Goal: Task Accomplishment & Management: Use online tool/utility

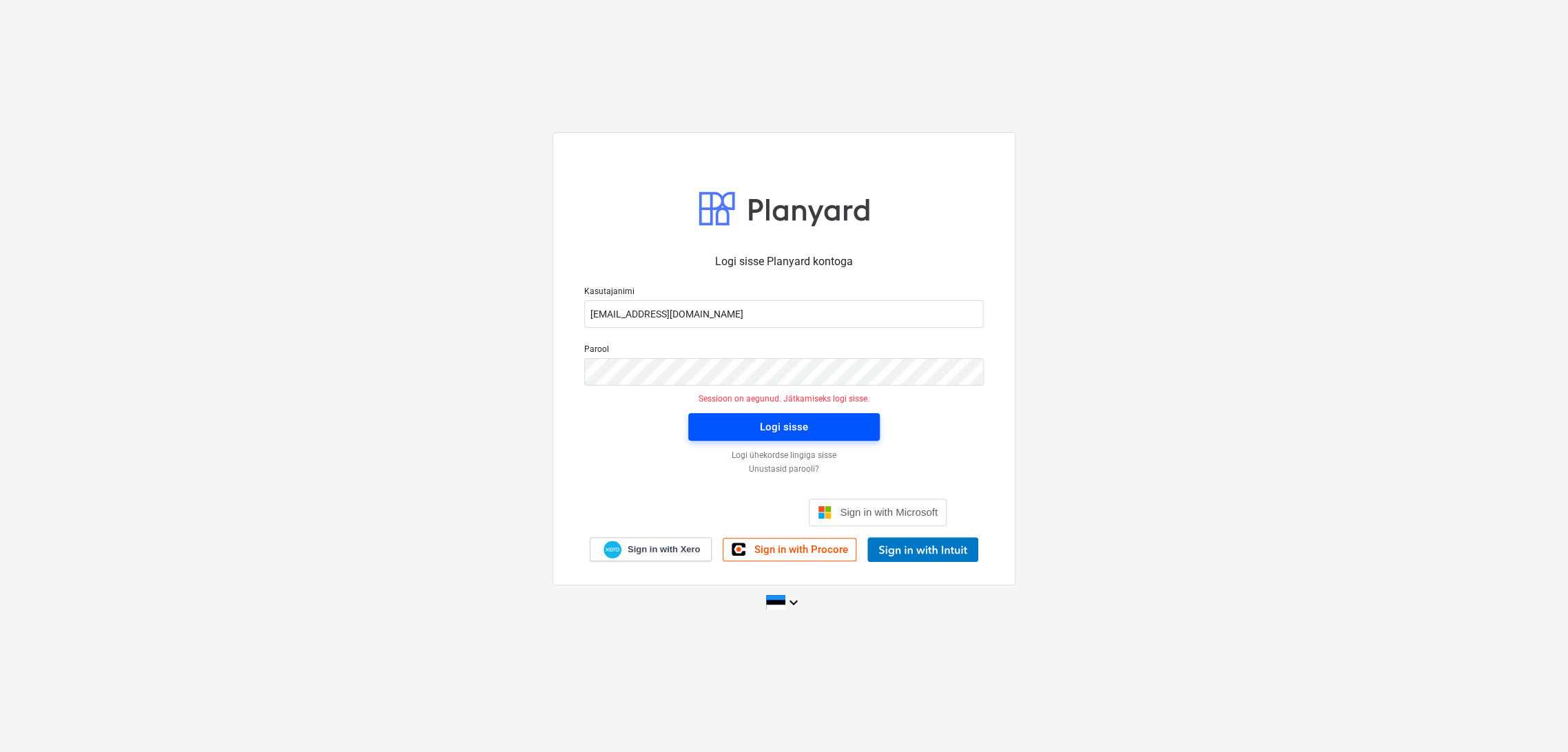
click at [793, 428] on div "Logi sisse" at bounding box center [784, 426] width 48 height 17
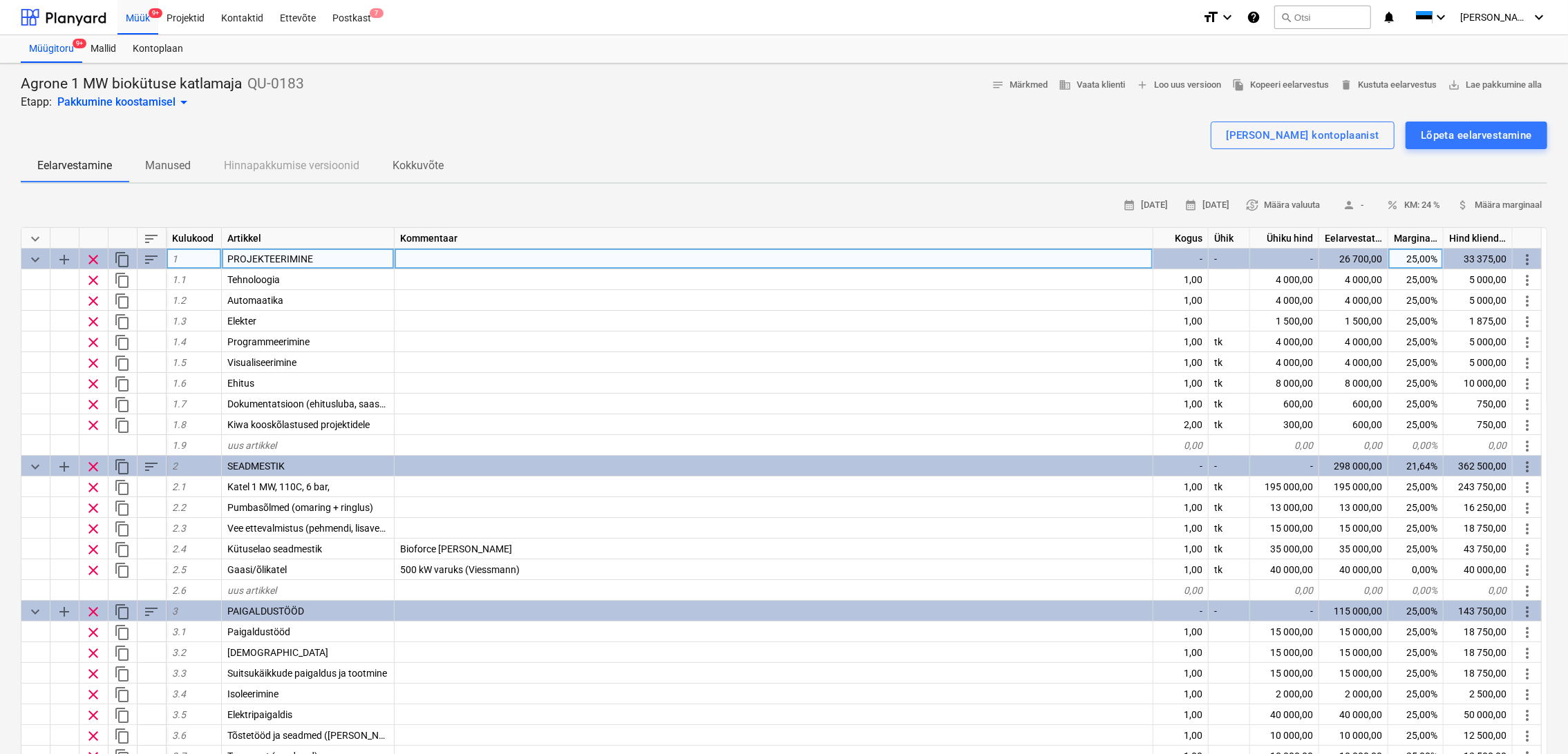
type textarea "x"
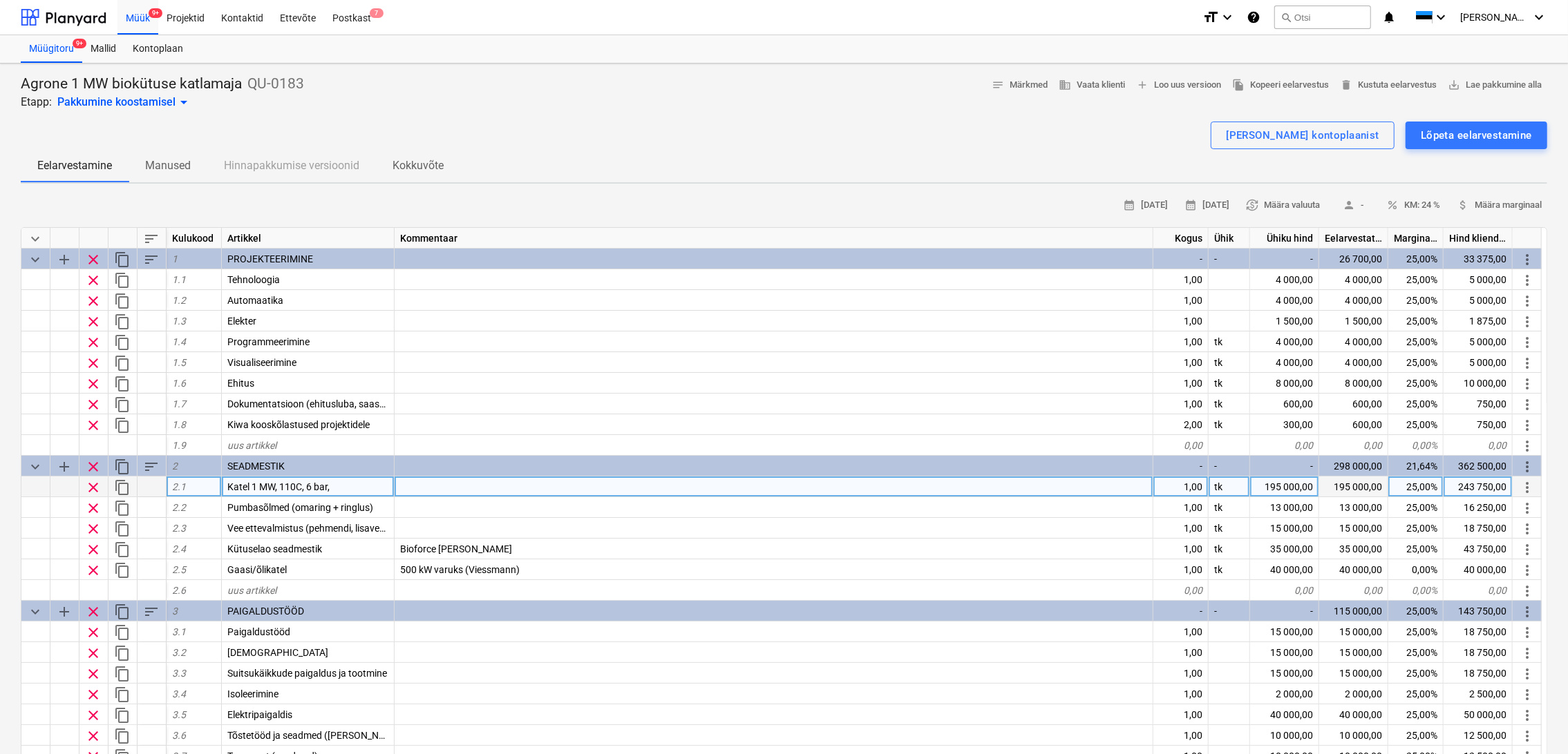
click at [313, 485] on span "Katel 1 MW, 110C, 6 bar," at bounding box center [278, 487] width 103 height 11
click at [309, 485] on input "Katel 1 MW, 110C, 6 bar," at bounding box center [308, 486] width 172 height 20
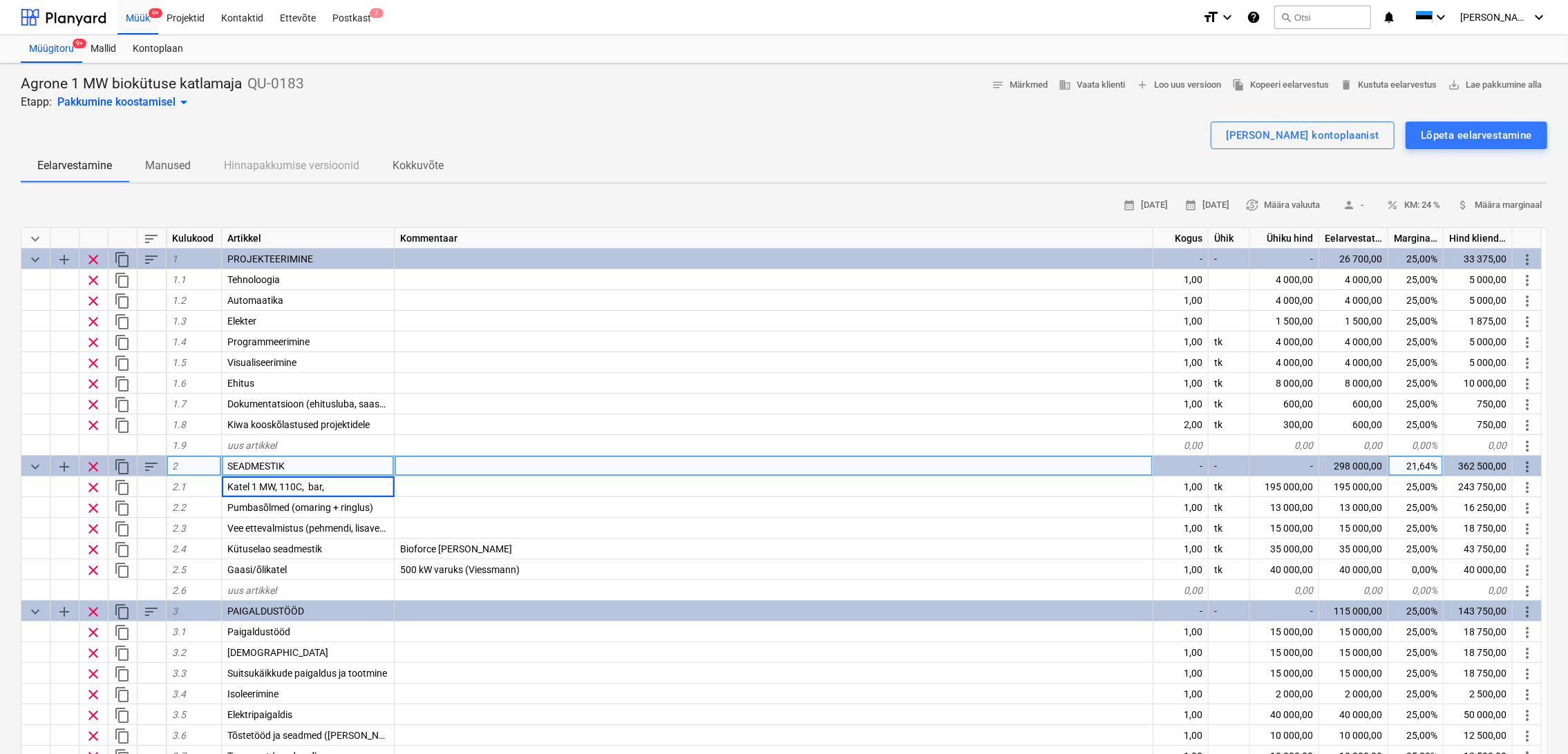
type input "Katel 1 MW, 110C, 4 bar,"
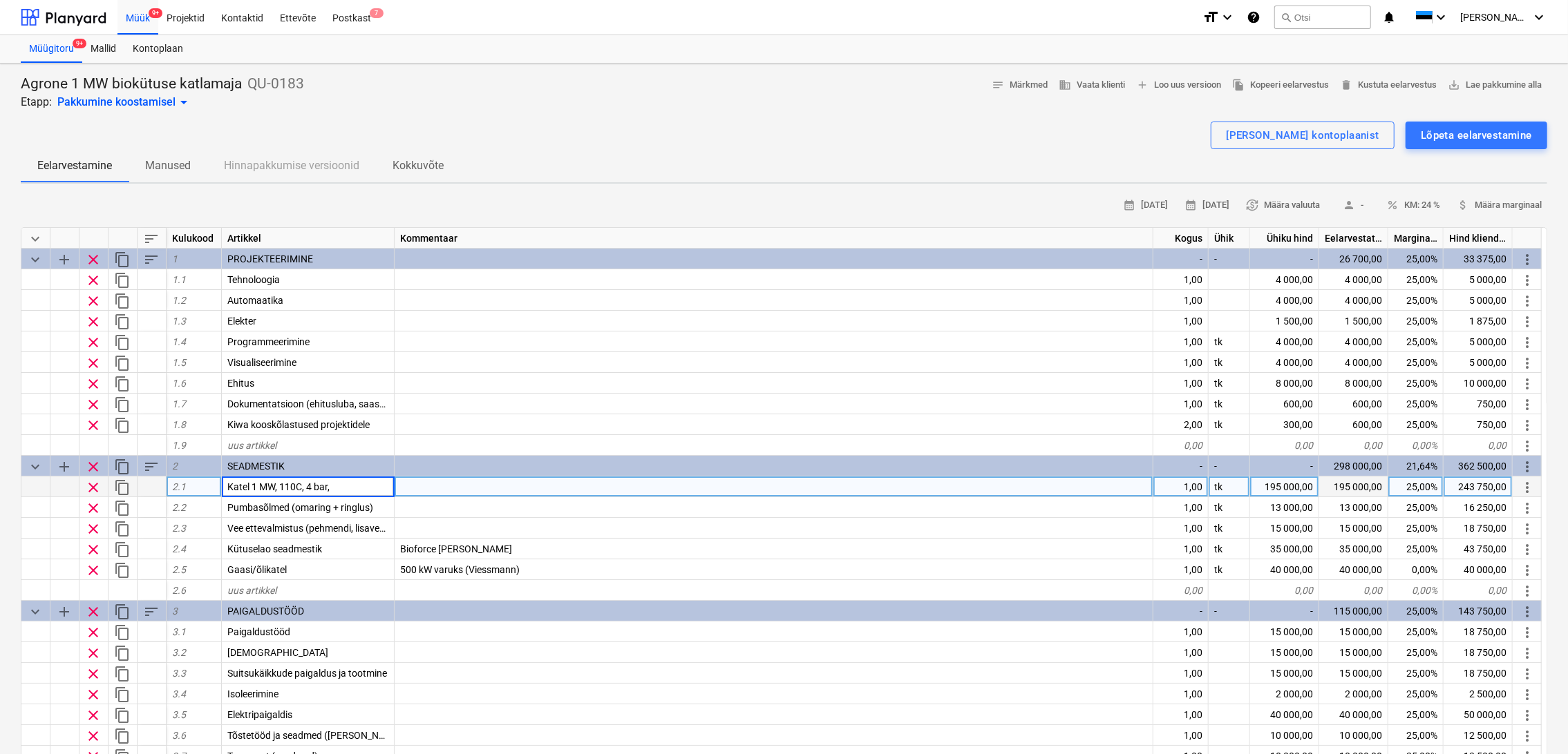
click at [412, 489] on div at bounding box center [774, 486] width 759 height 20
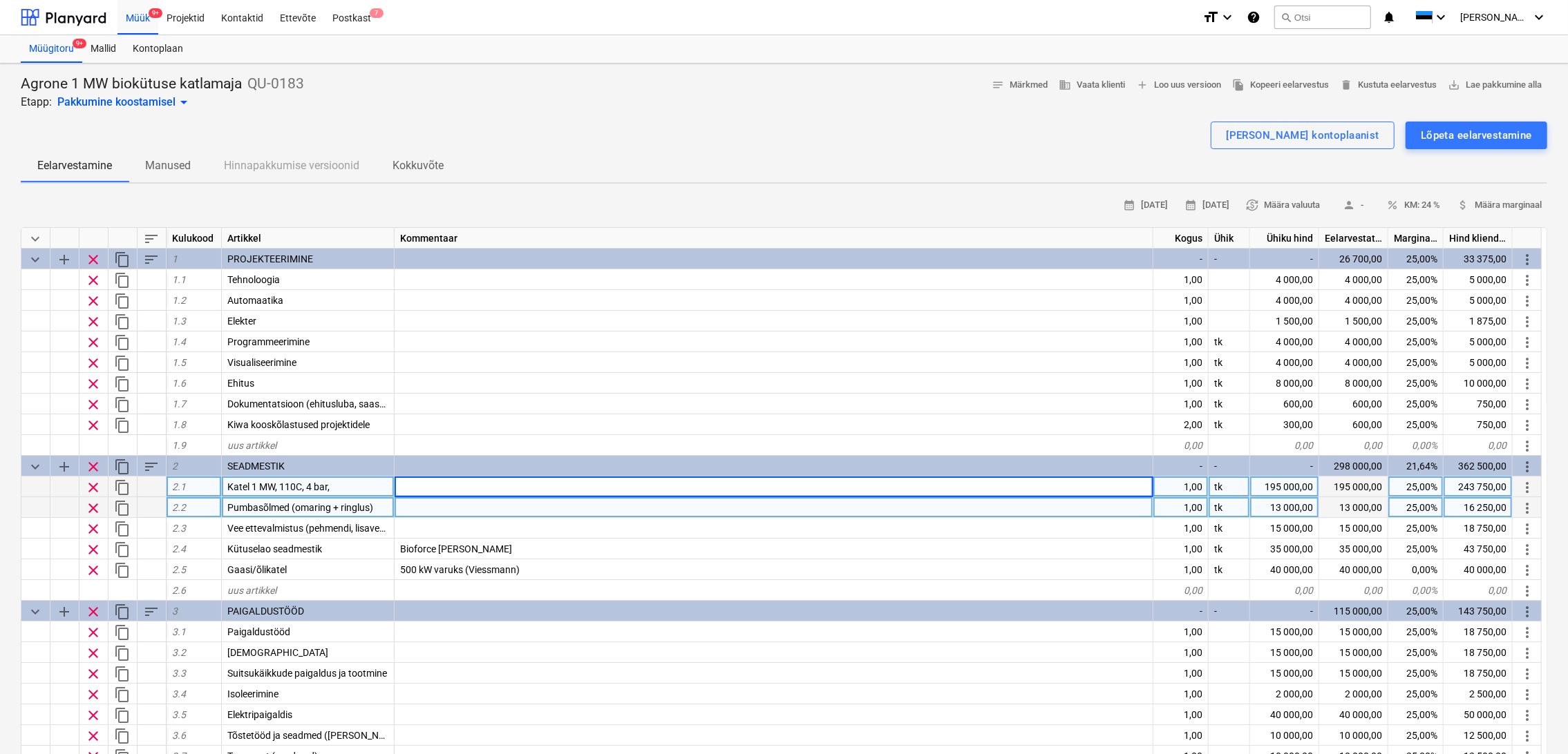
click at [488, 509] on div at bounding box center [774, 508] width 759 height 20
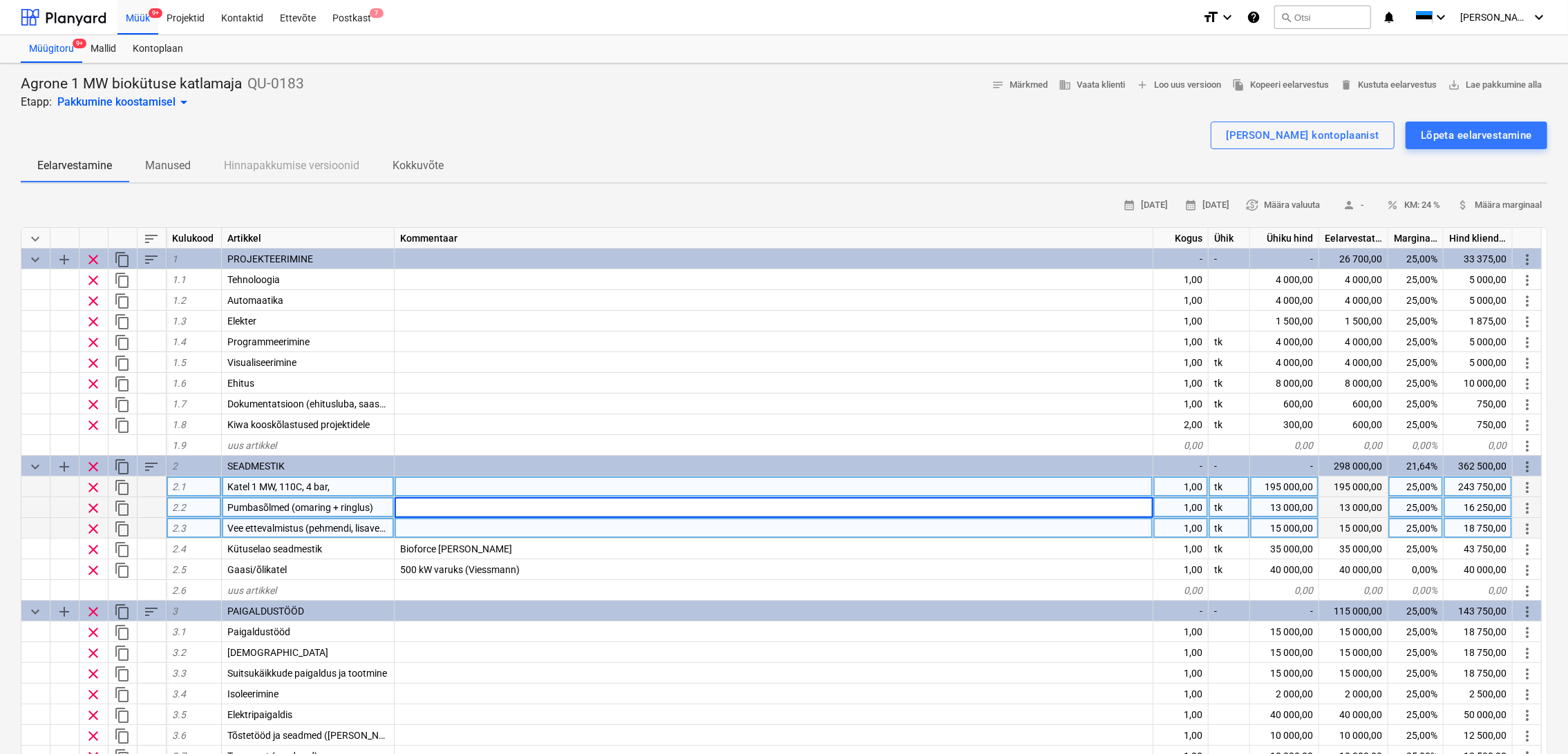
click at [509, 533] on div at bounding box center [774, 528] width 759 height 20
click at [131, 16] on div "Müük 9+" at bounding box center [138, 17] width 41 height 35
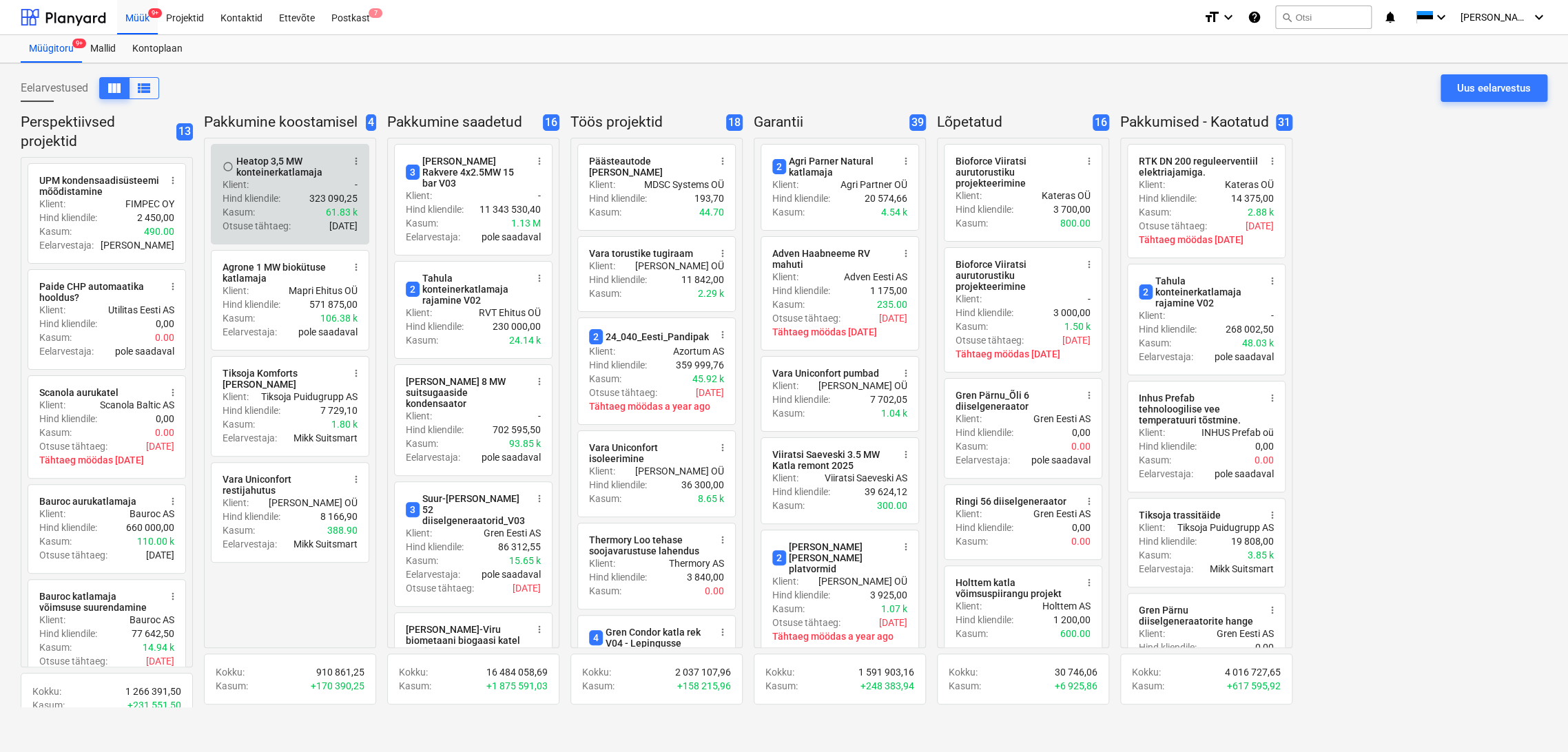
click at [289, 196] on div "Hind kliendile : 323 090,25" at bounding box center [290, 198] width 135 height 14
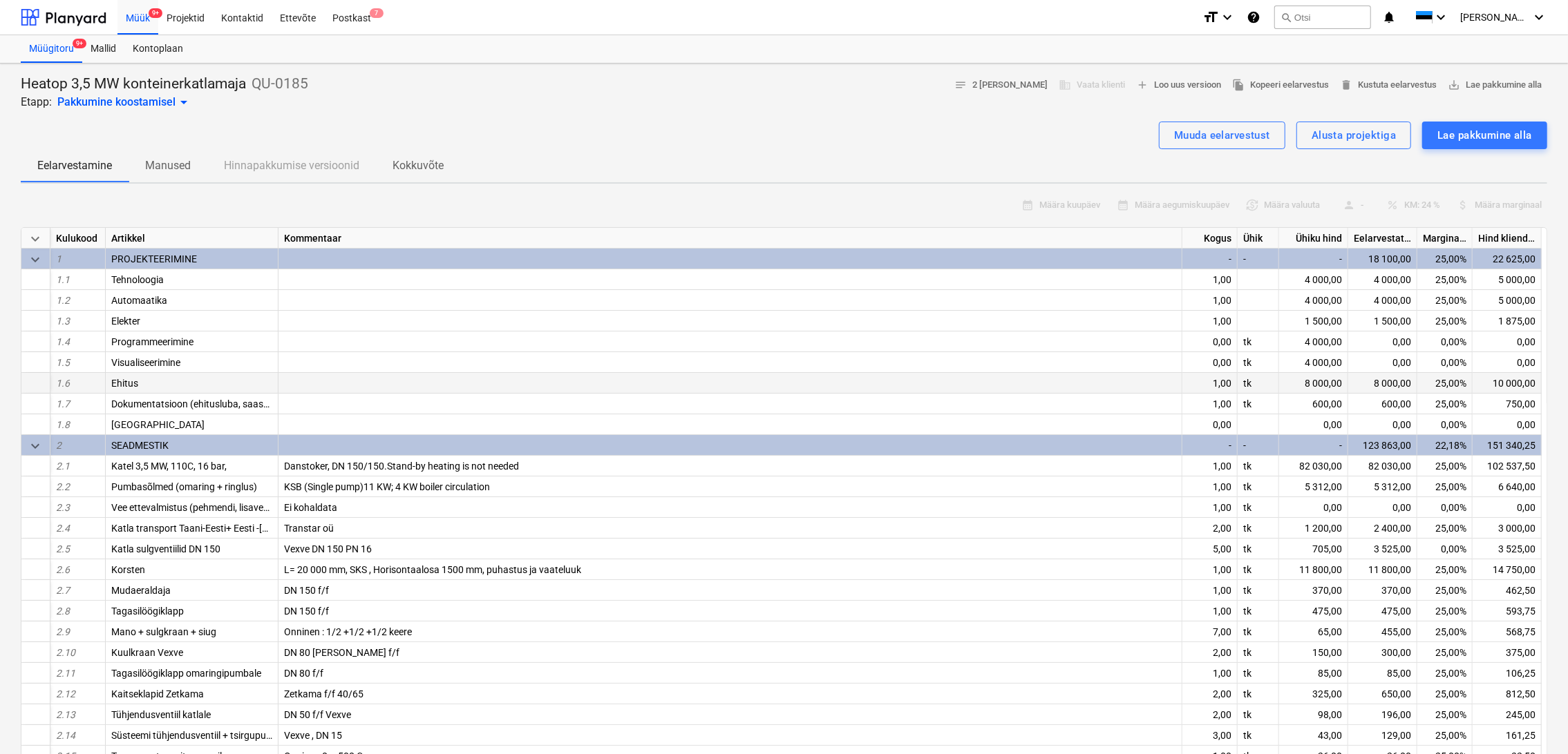
click at [1316, 386] on div "8 000,00" at bounding box center [1313, 383] width 69 height 20
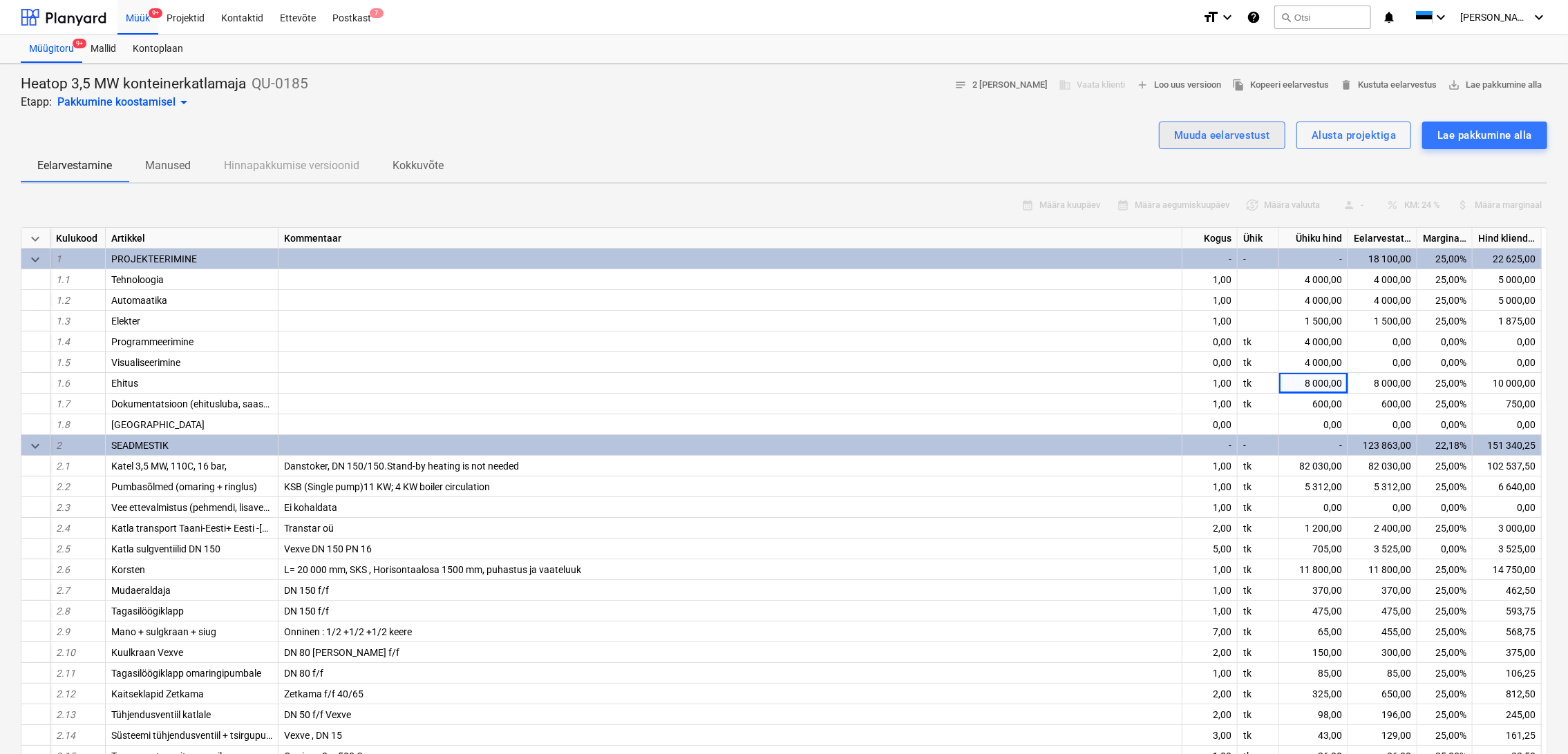
click at [1237, 136] on div "Muuda eelarvestust" at bounding box center [1222, 135] width 96 height 18
type textarea "x"
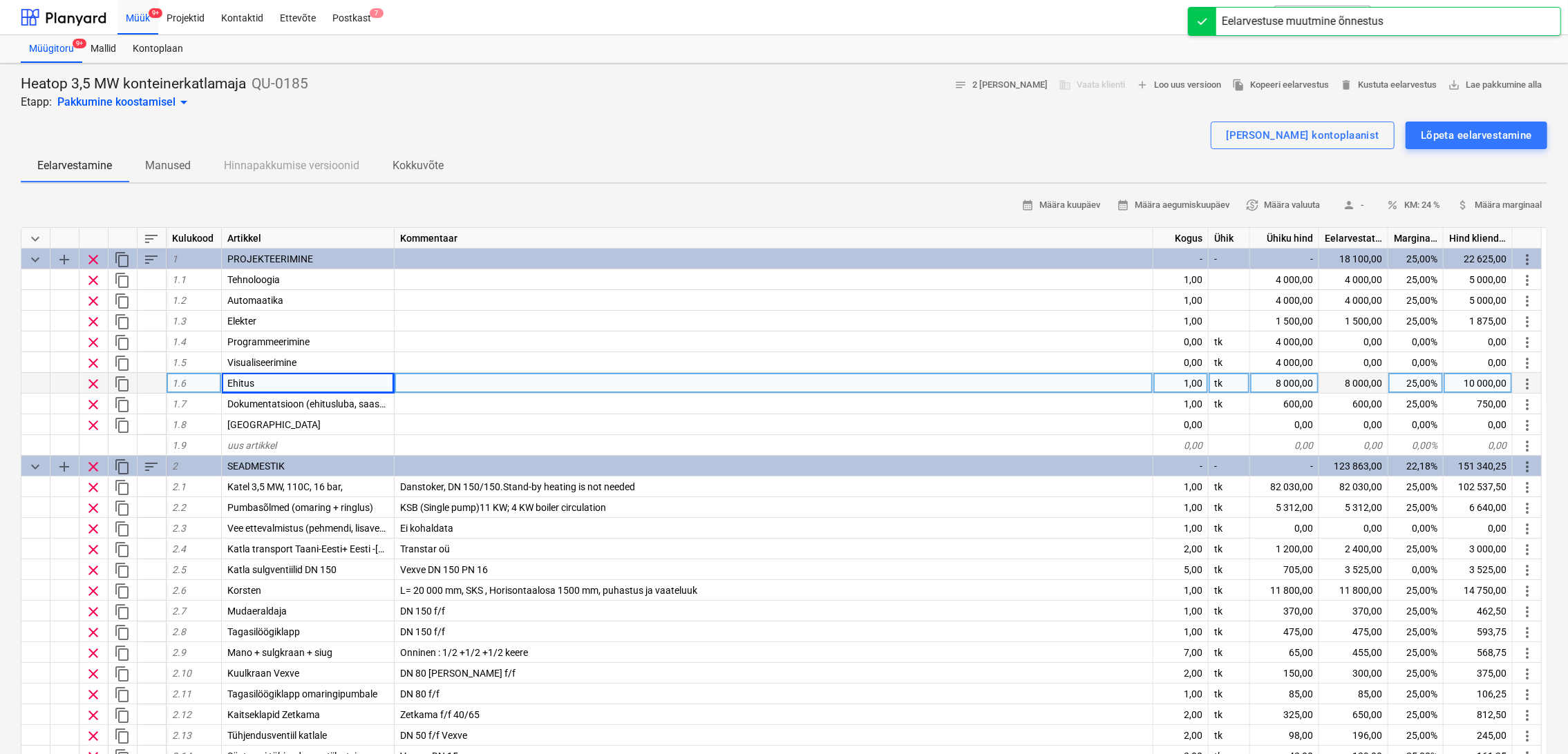
click at [1290, 384] on div "8 000,00" at bounding box center [1285, 383] width 69 height 20
type input "5000"
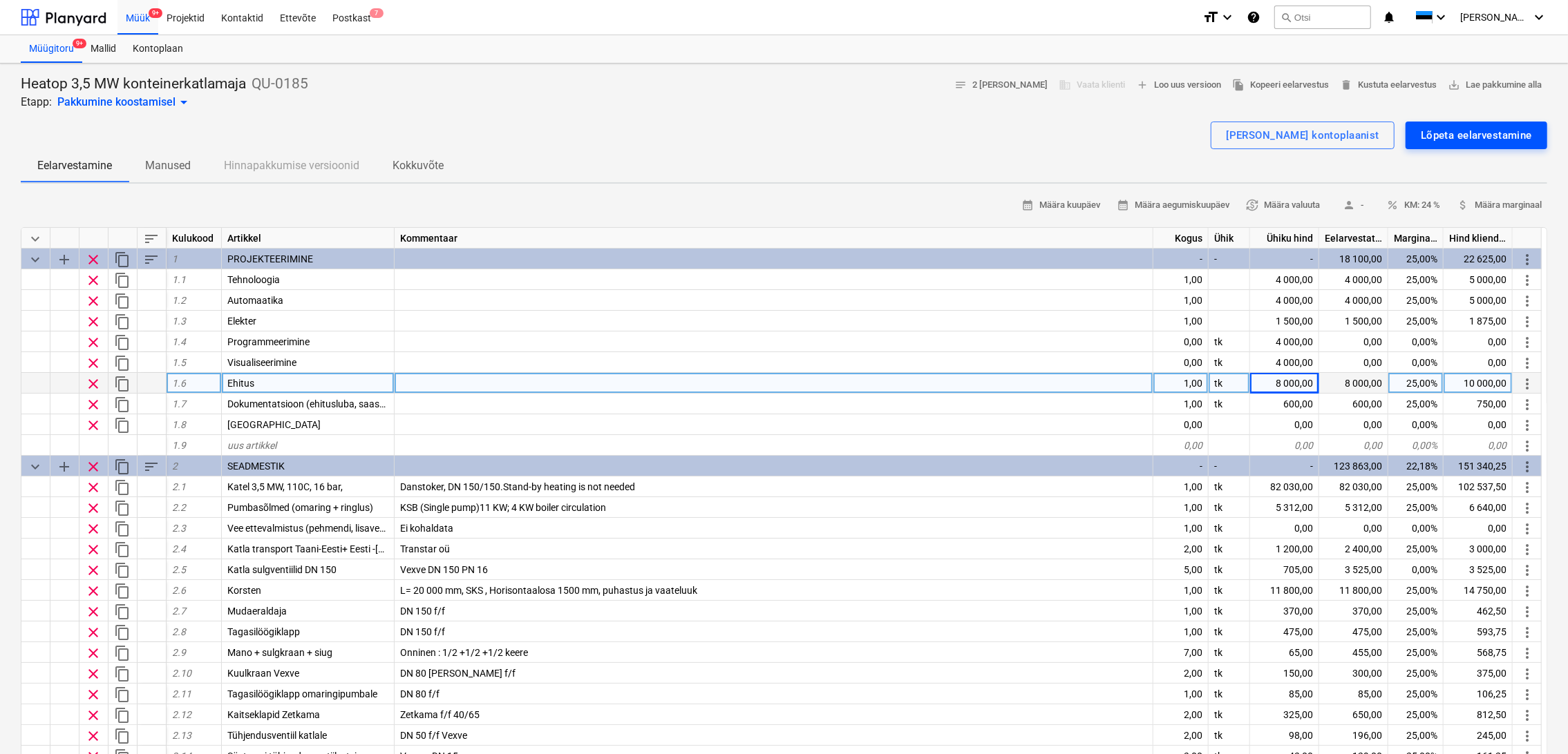
click at [1489, 136] on div "Lõpeta eelarvestamine" at bounding box center [1476, 135] width 111 height 18
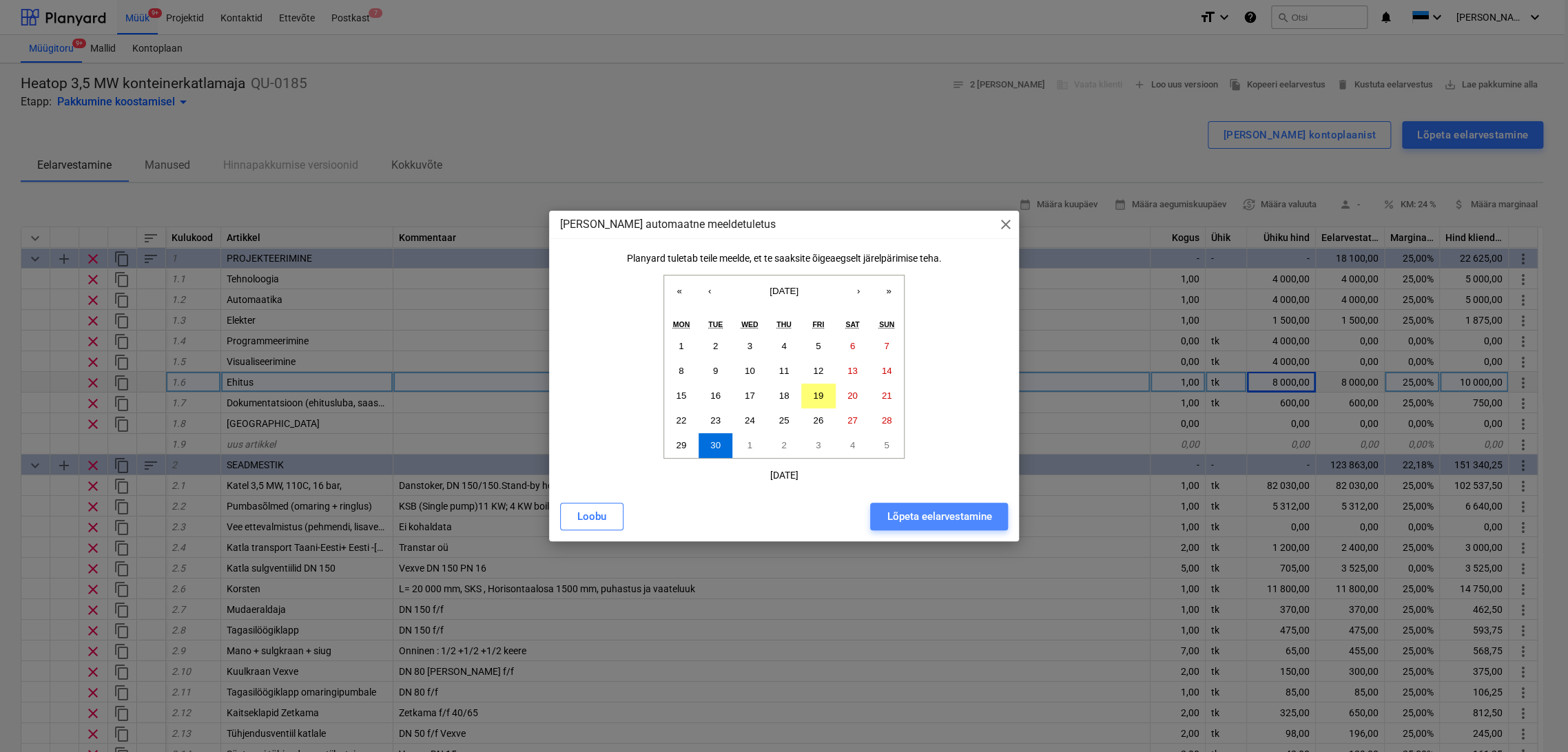
click at [920, 518] on div "Lõpeta eelarvestamine" at bounding box center [939, 515] width 105 height 17
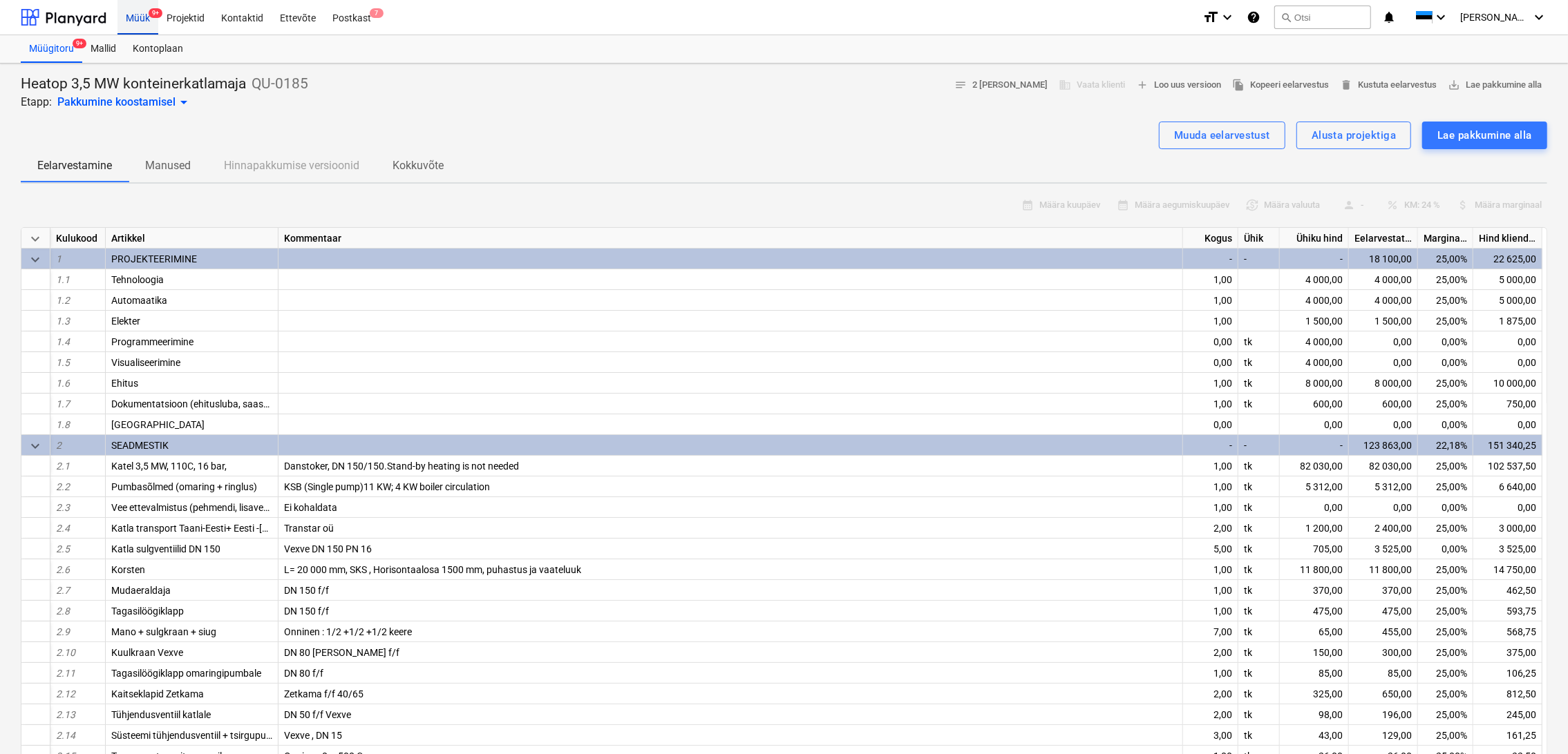
click at [130, 18] on div "Müük 9+" at bounding box center [138, 17] width 41 height 35
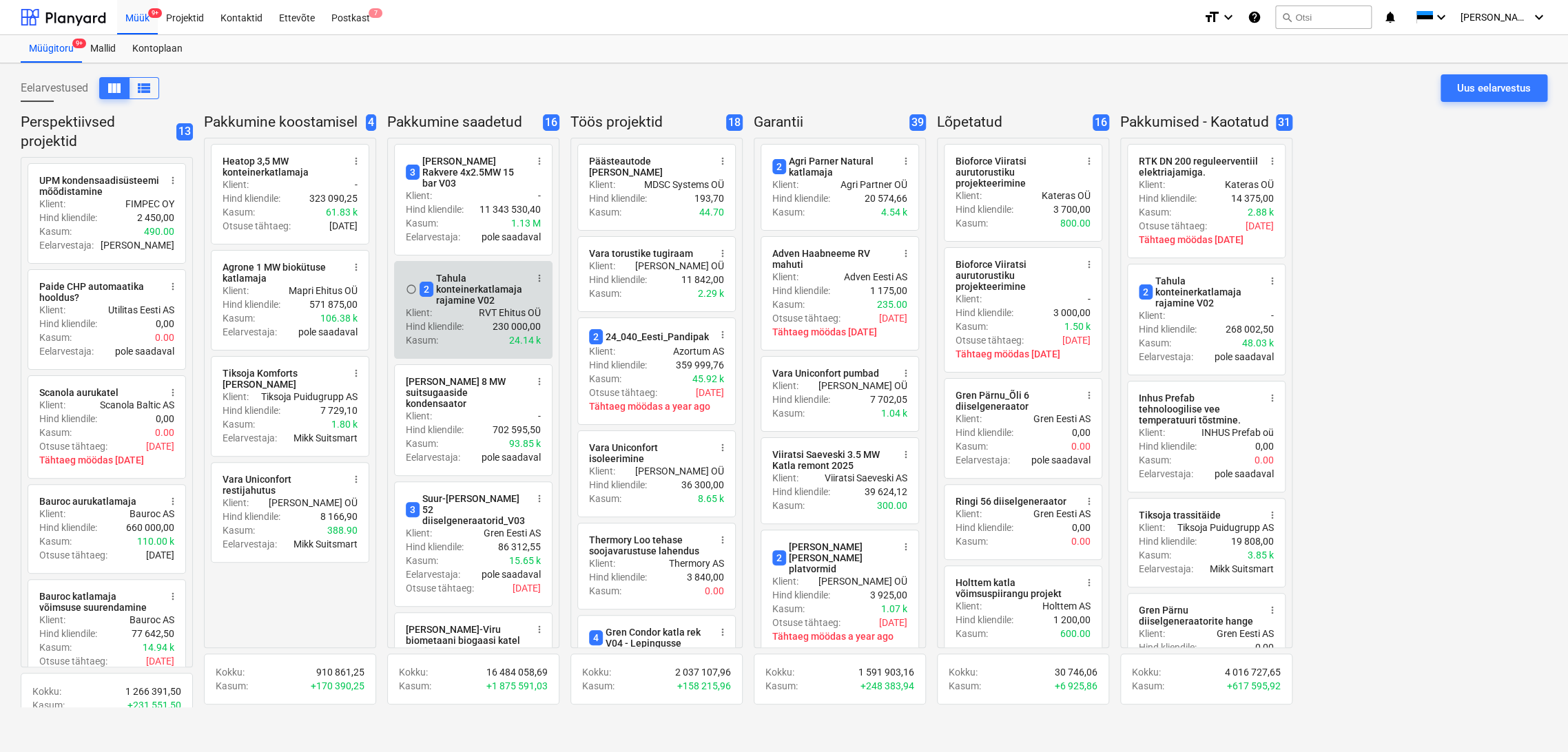
click at [486, 281] on div "2 Tahula konteinerkatlamaja rajamine V02" at bounding box center [472, 289] width 106 height 33
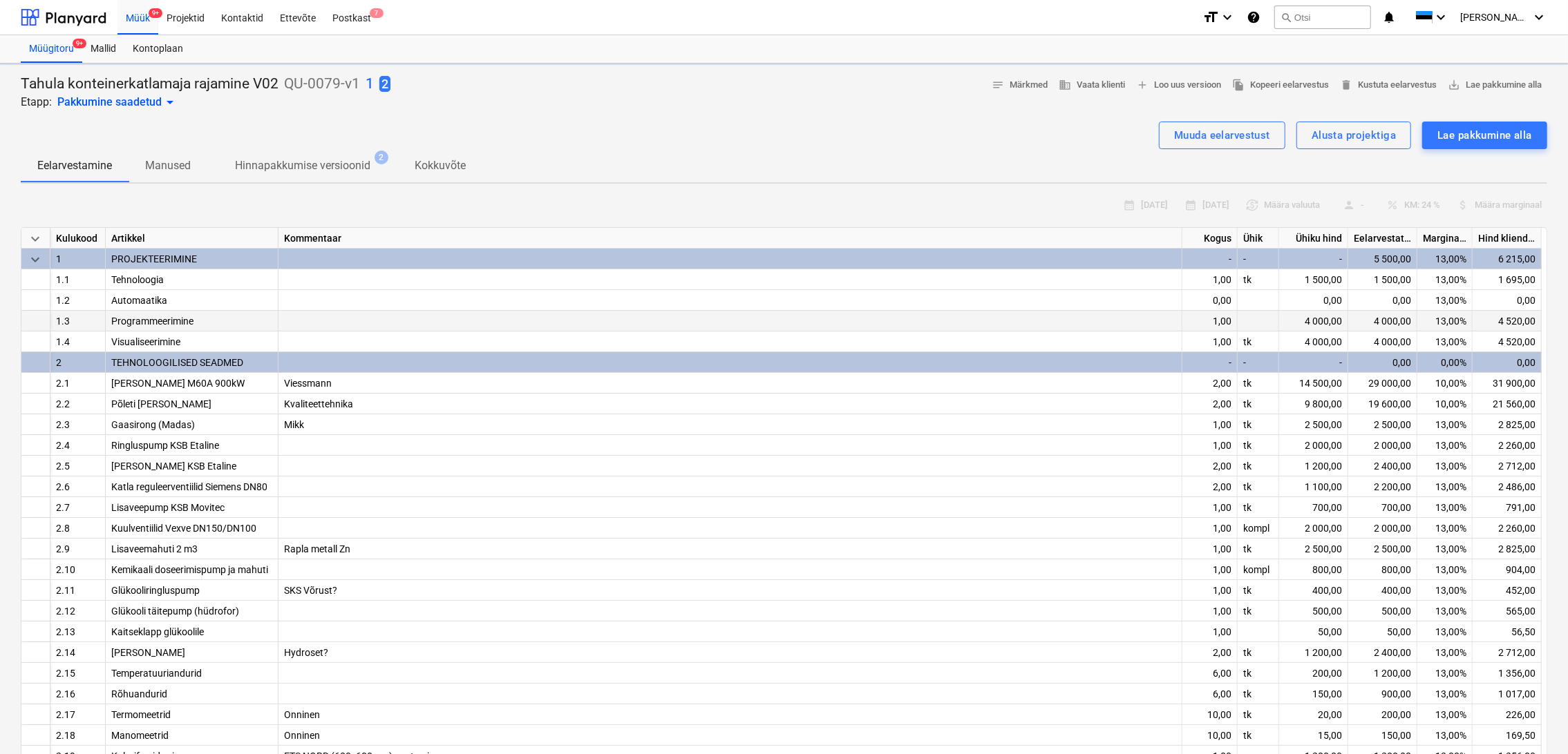
type textarea "x"
click at [584, 143] on div "Muuda eelarvestust Alusta projektiga Lae pakkumine alla" at bounding box center [783, 136] width 1526 height 28
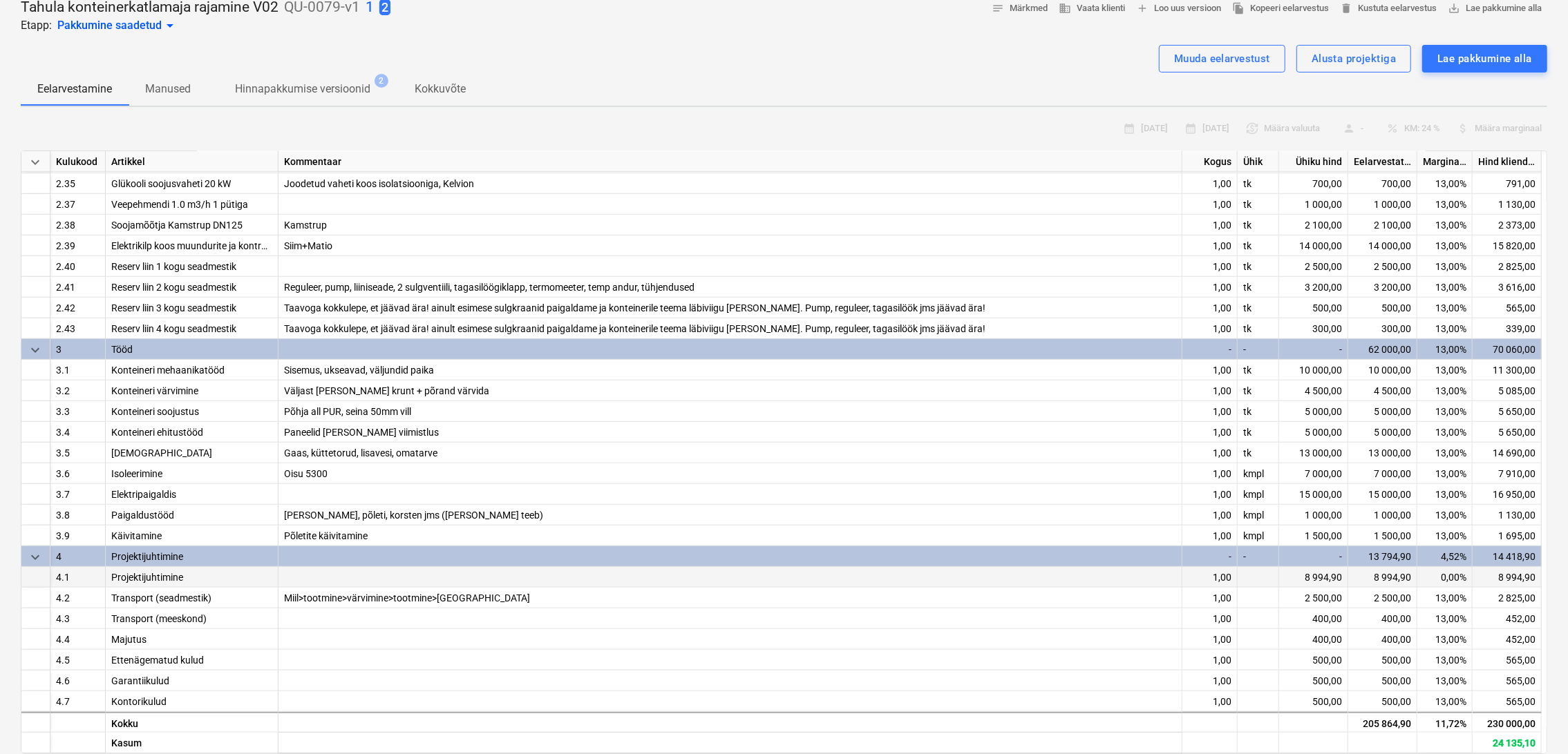
scroll to position [750, 0]
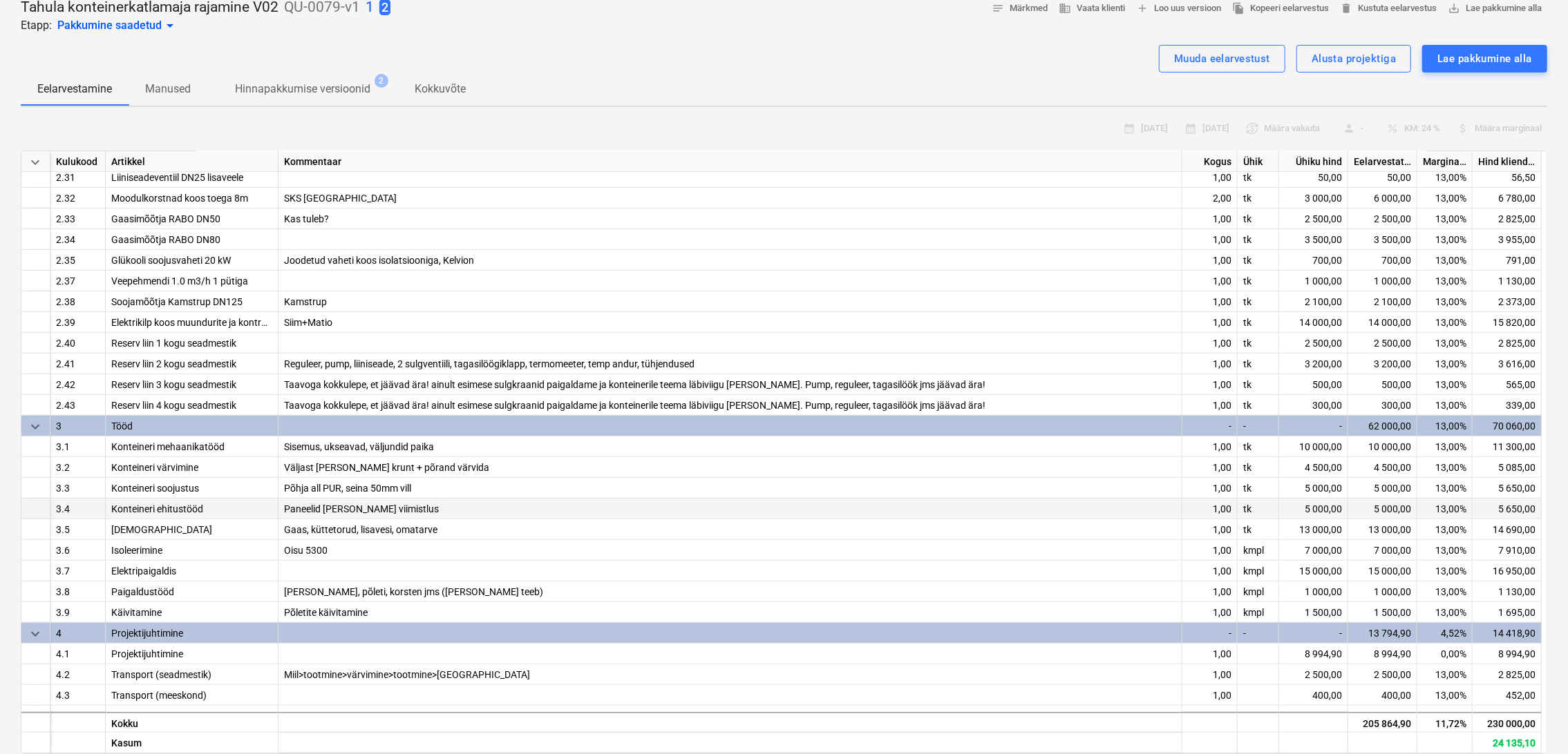
drag, startPoint x: 436, startPoint y: 525, endPoint x: 459, endPoint y: 511, distance: 26.9
click at [437, 522] on div "Gaas, küttetorud, lisavesi, omatarve" at bounding box center [730, 530] width 904 height 20
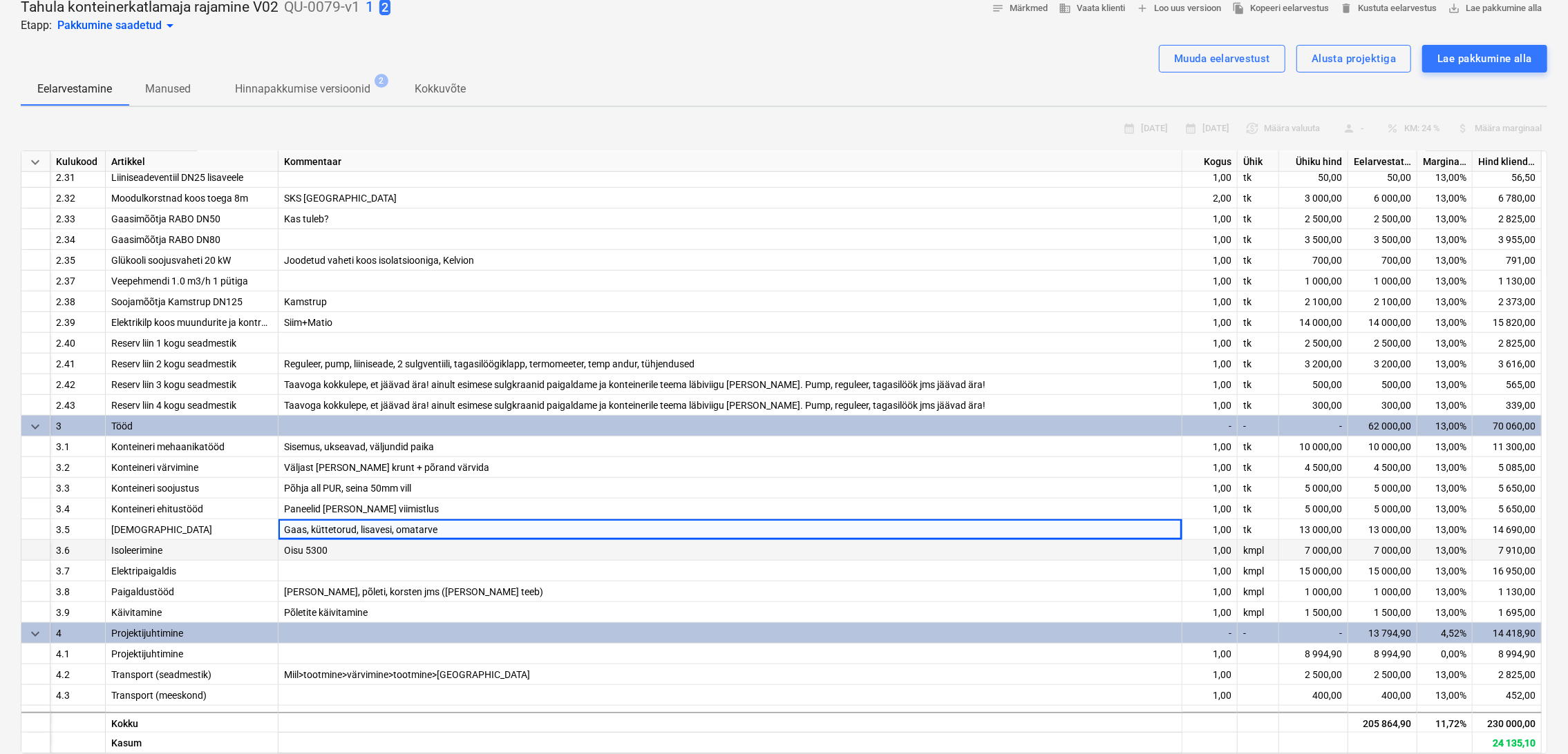
click at [378, 547] on div "Oisu 5300" at bounding box center [730, 550] width 904 height 20
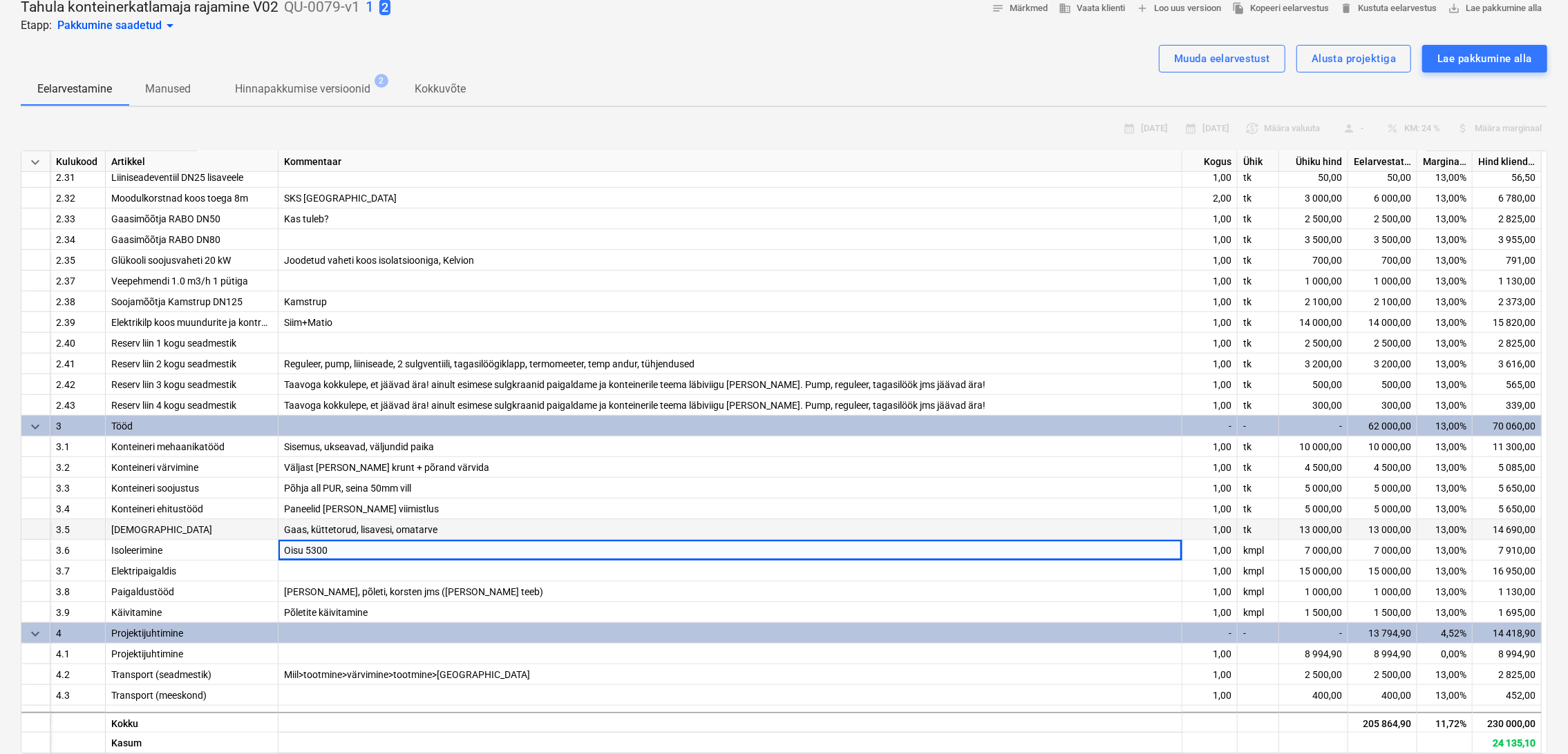
click at [463, 525] on div "Gaas, küttetorud, lisavesi, omatarve" at bounding box center [730, 530] width 904 height 20
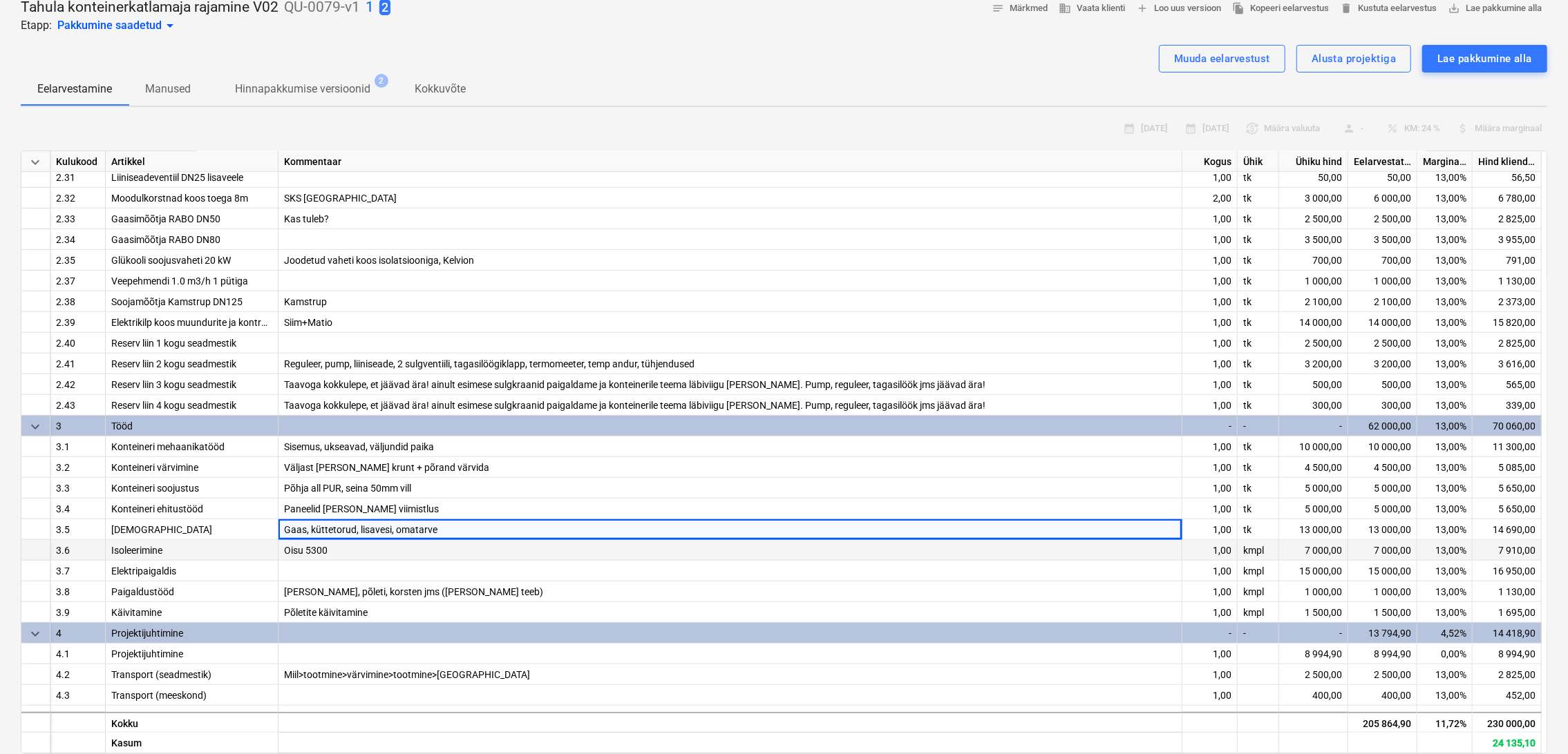
click at [419, 545] on div "Oisu 5300" at bounding box center [730, 550] width 904 height 20
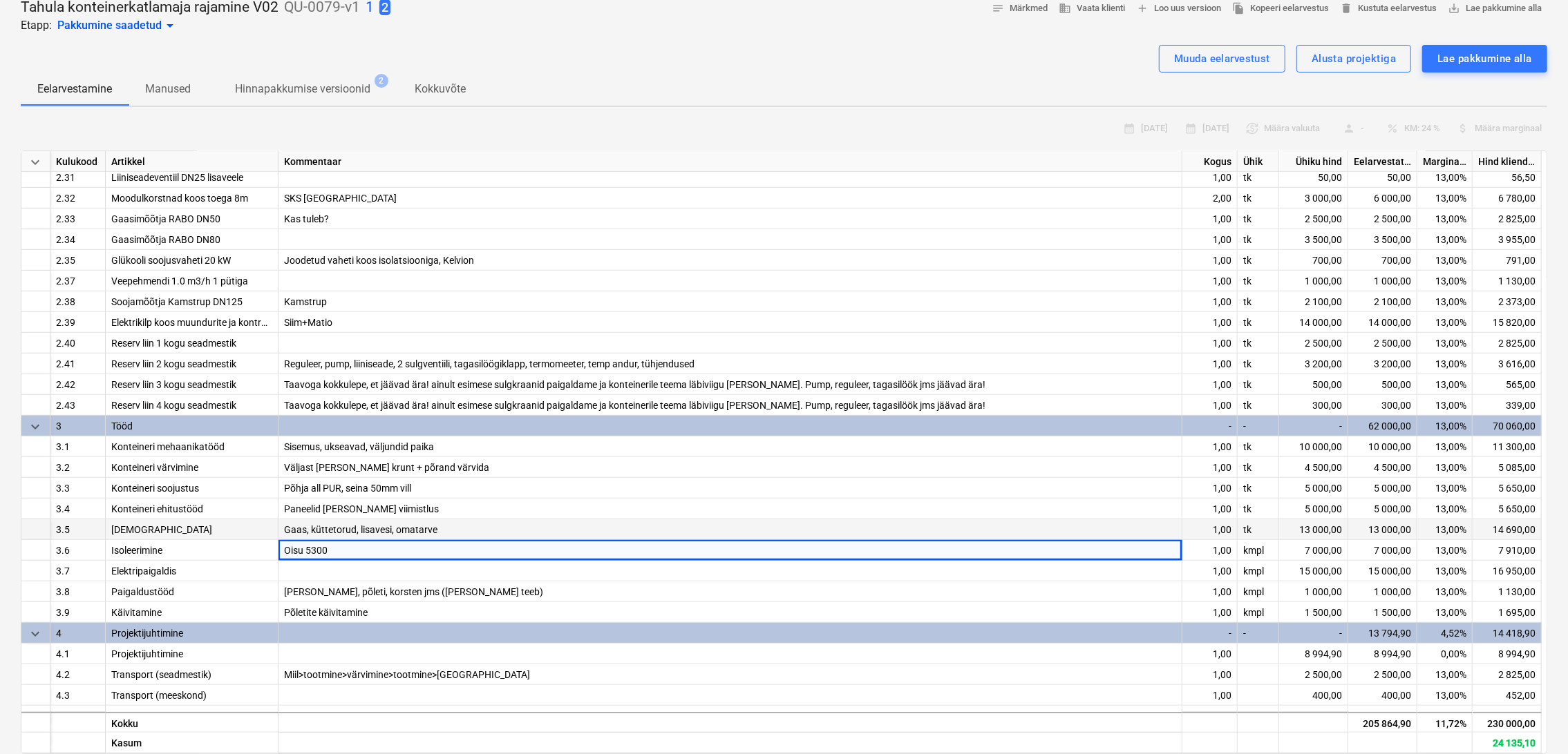
click at [468, 528] on div "Gaas, küttetorud, lisavesi, omatarve" at bounding box center [730, 530] width 904 height 20
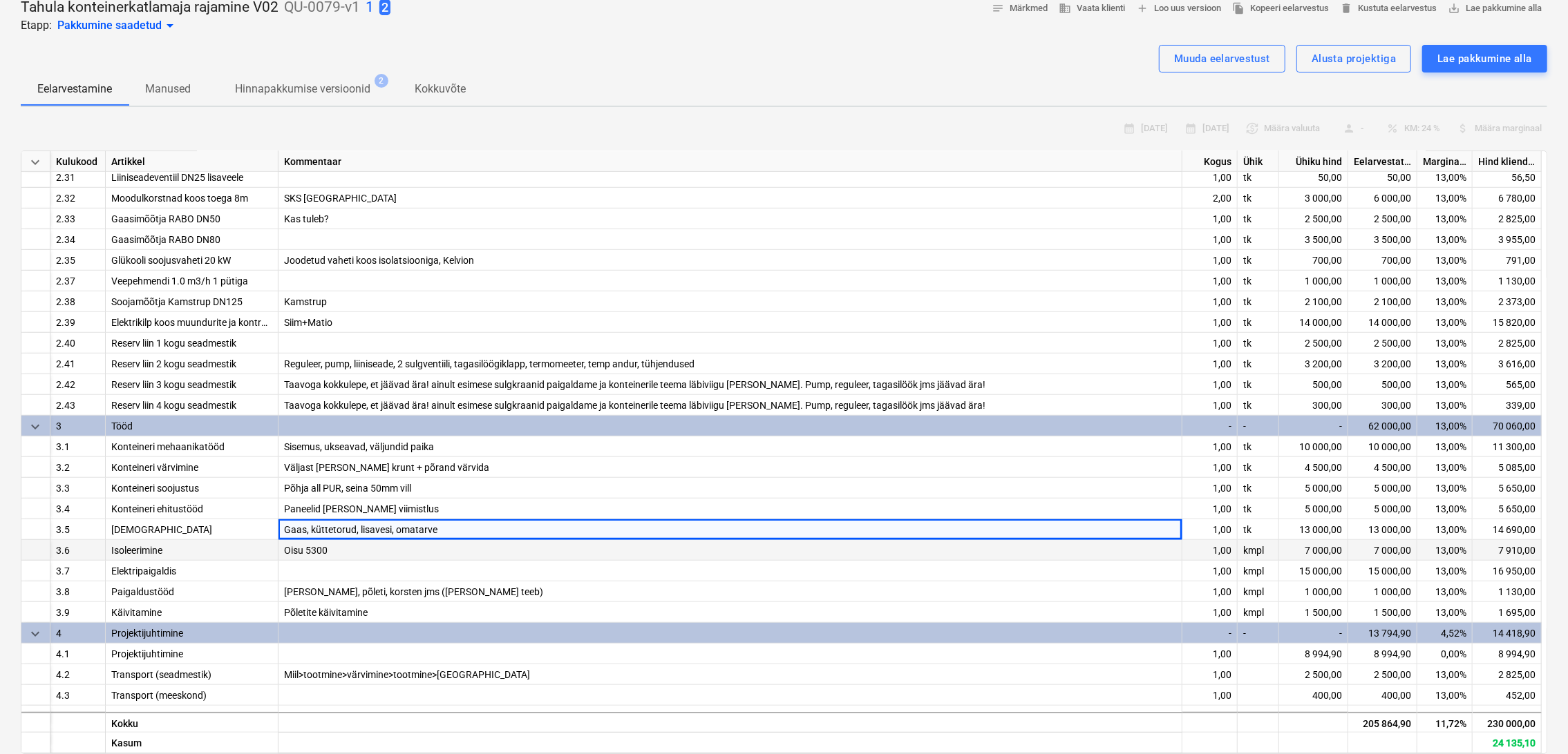
click at [423, 548] on div "Oisu 5300" at bounding box center [730, 550] width 904 height 20
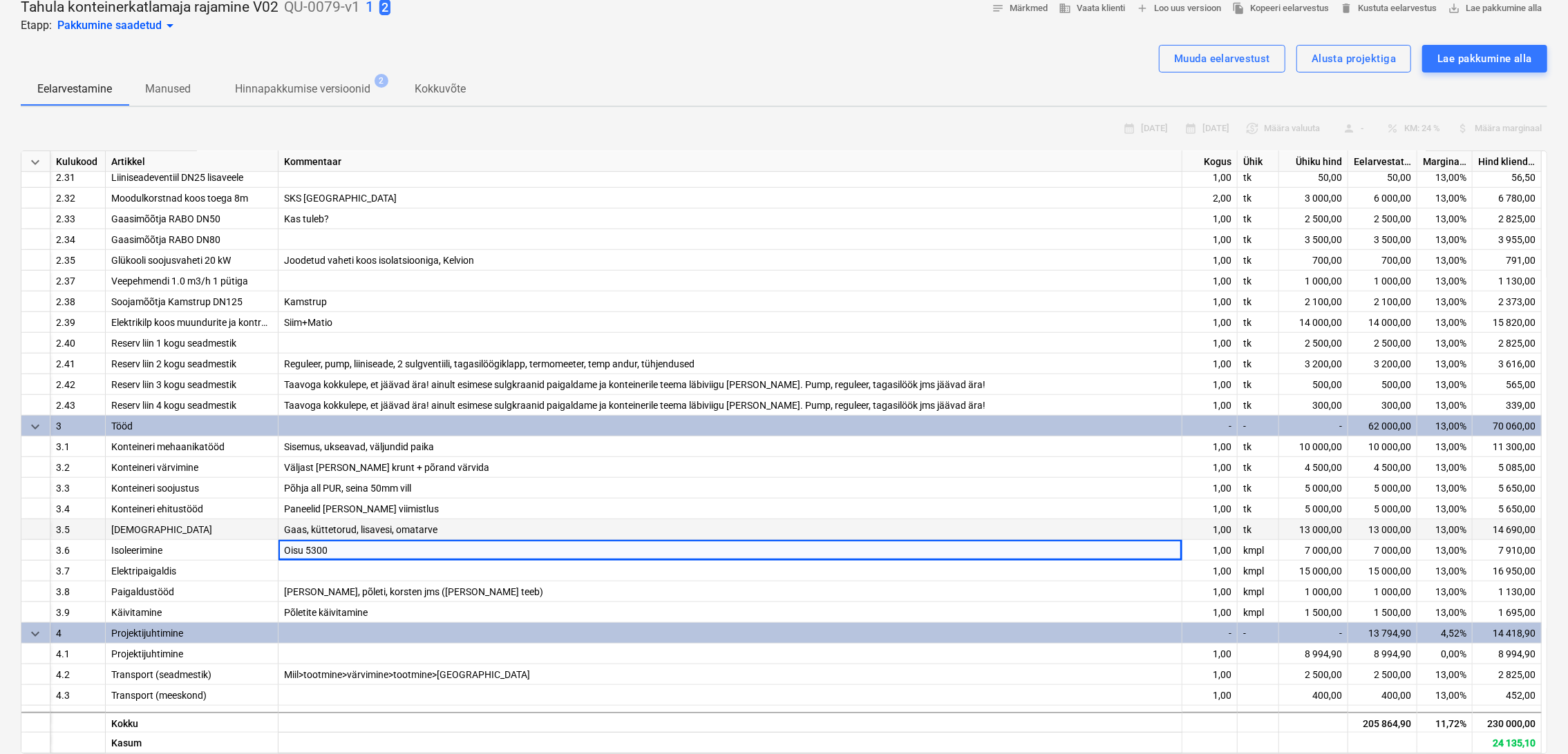
click at [452, 526] on div "Gaas, küttetorud, lisavesi, omatarve" at bounding box center [730, 530] width 904 height 20
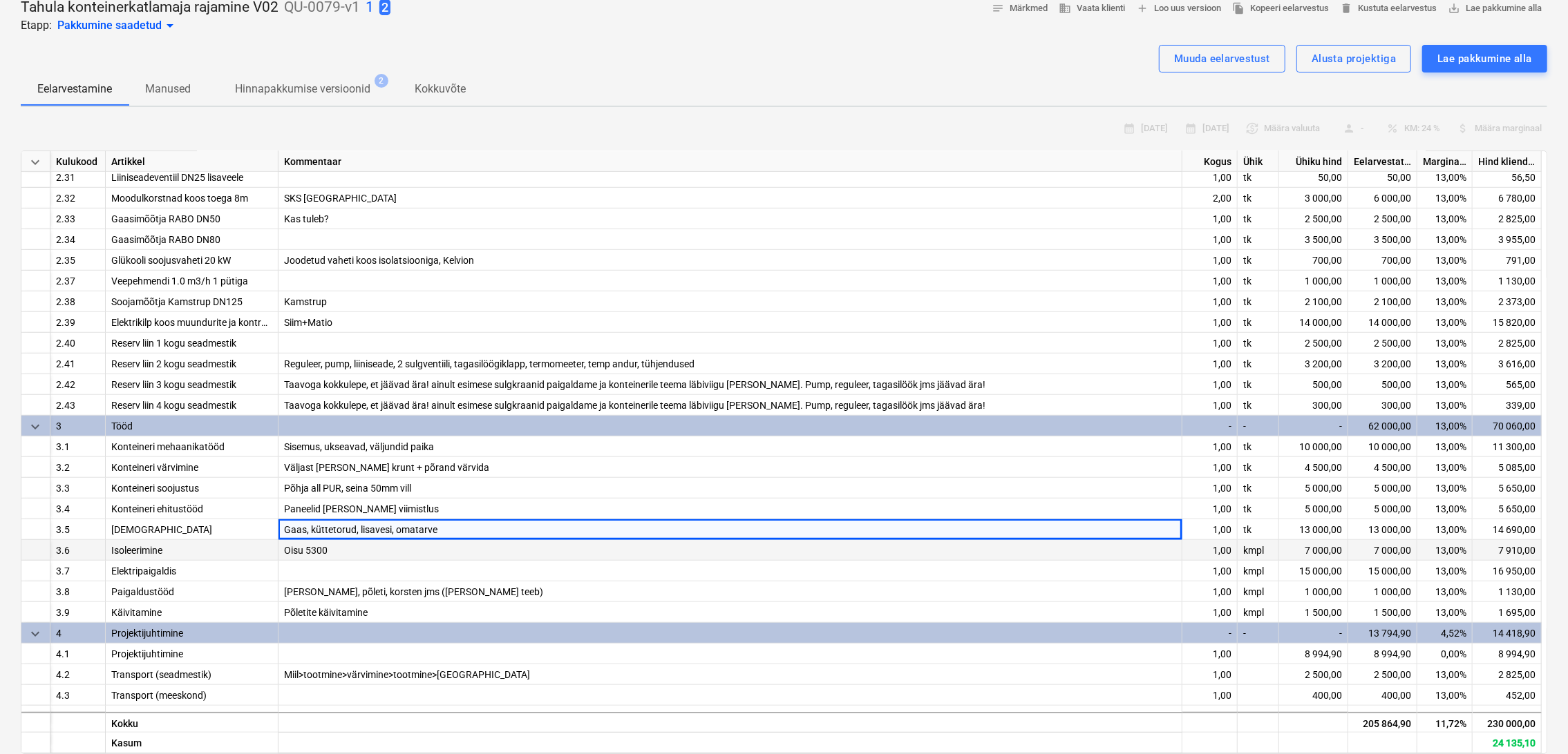
click at [430, 545] on div "Oisu 5300" at bounding box center [730, 550] width 904 height 20
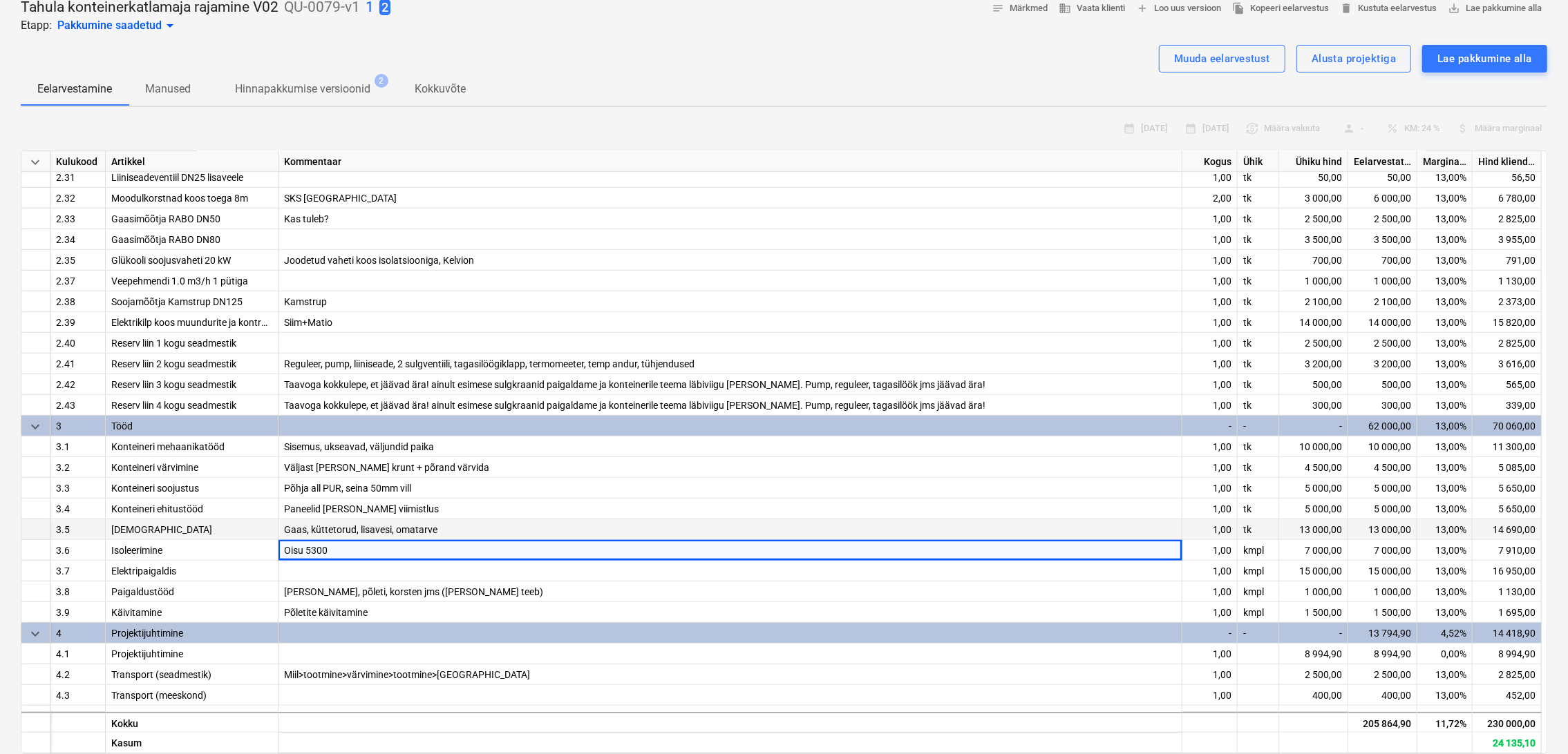
click at [452, 531] on div "Gaas, küttetorud, lisavesi, omatarve" at bounding box center [730, 530] width 904 height 20
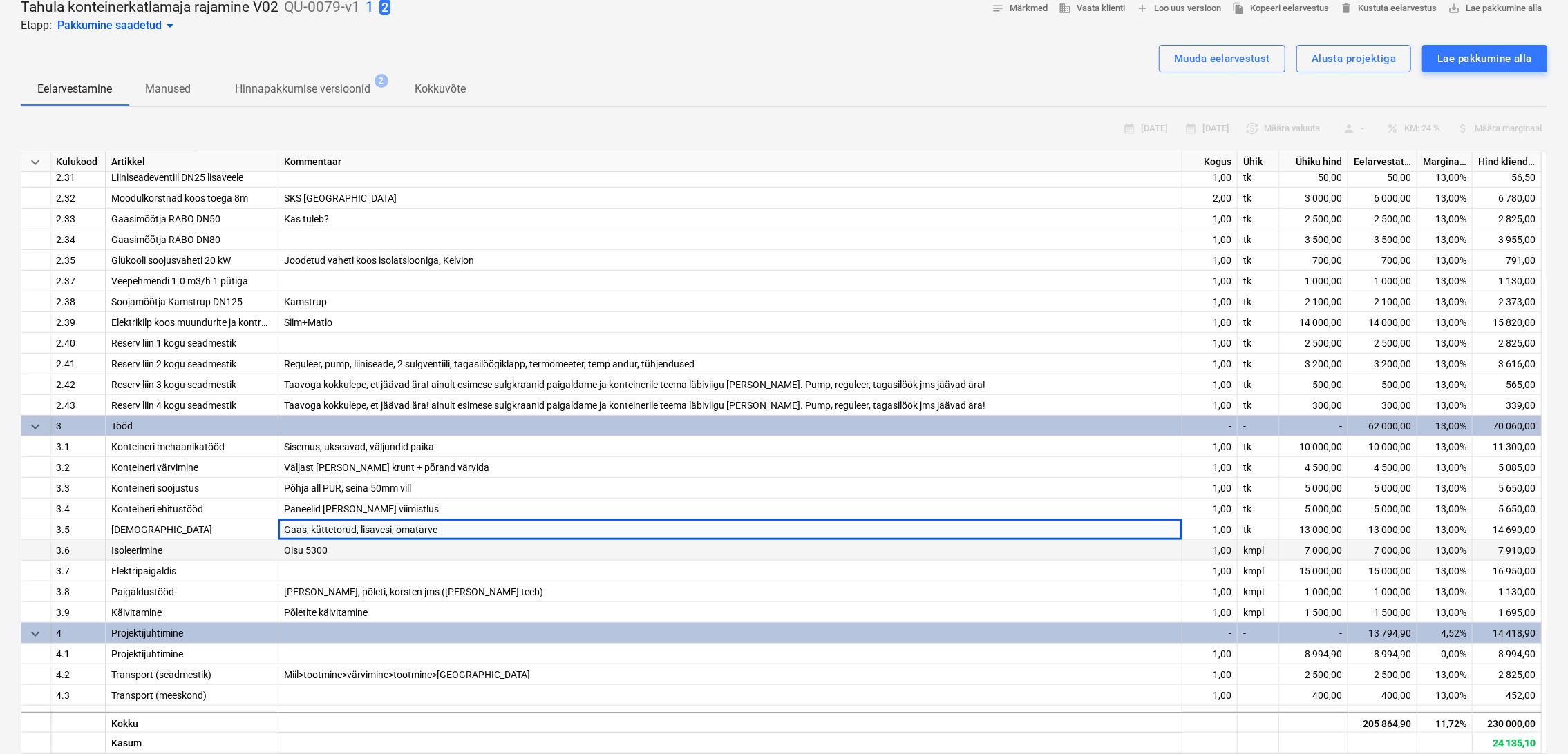
click at [404, 550] on div "Oisu 5300" at bounding box center [730, 550] width 904 height 20
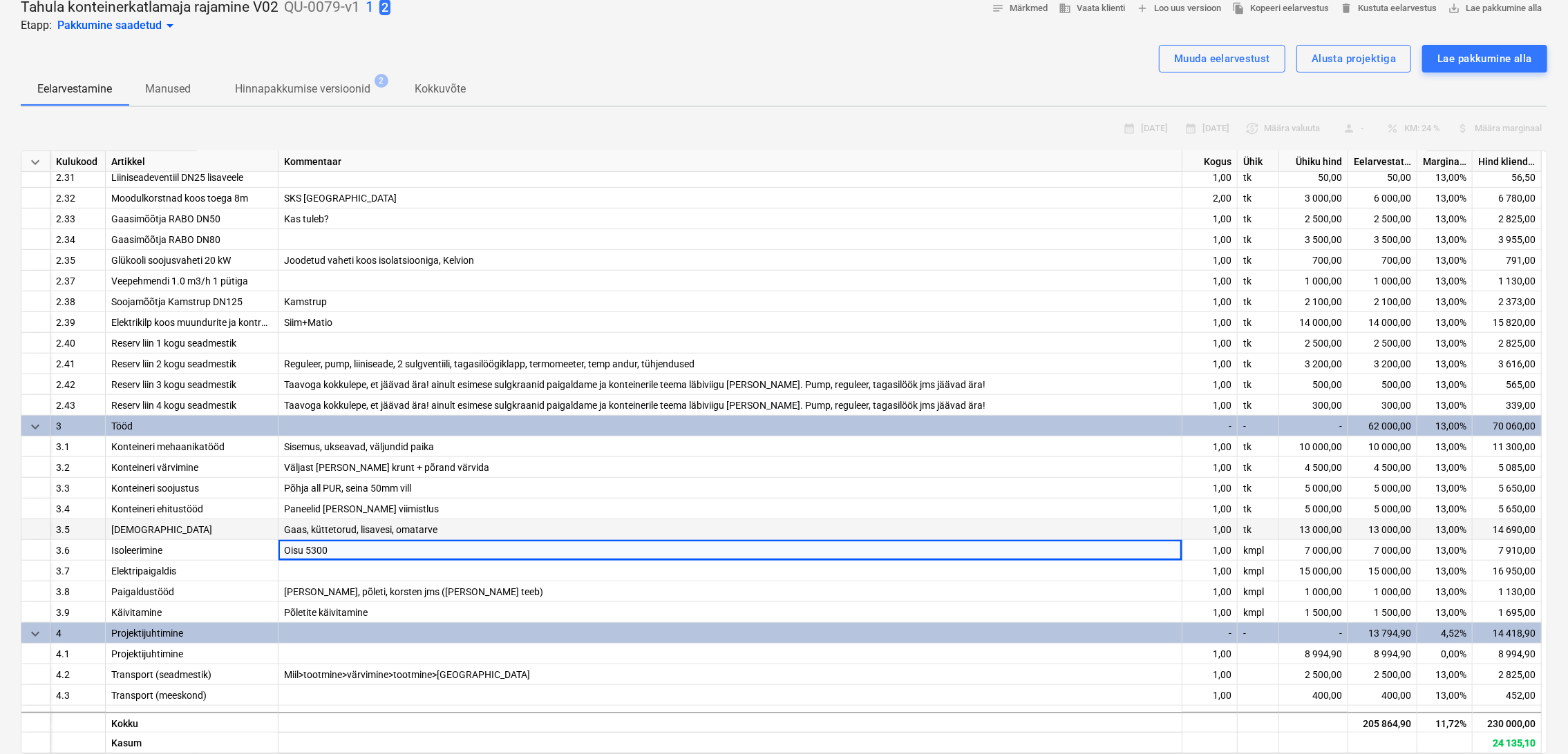
click at [448, 530] on div "Gaas, küttetorud, lisavesi, omatarve" at bounding box center [730, 530] width 904 height 20
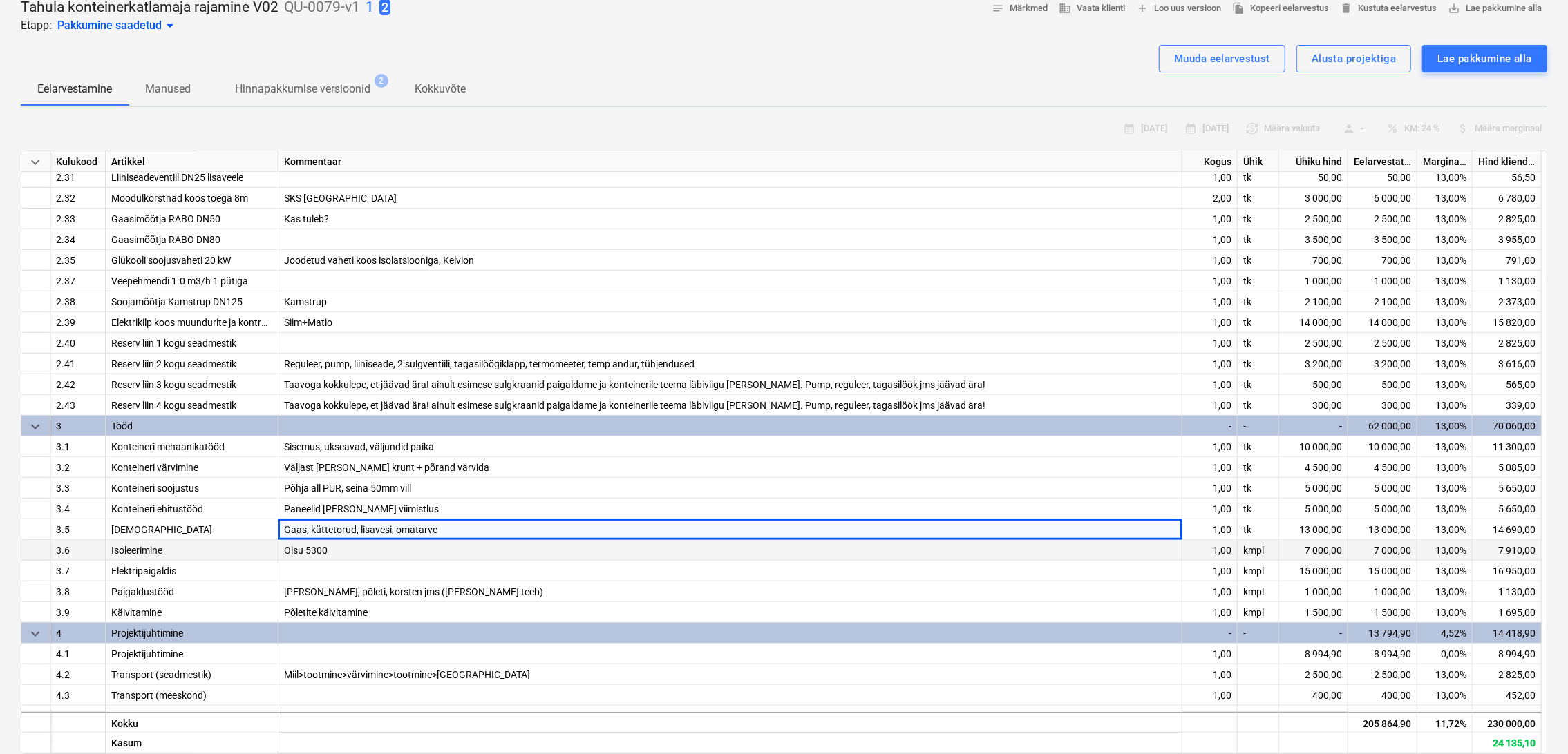
click at [407, 550] on div "Oisu 5300" at bounding box center [730, 550] width 904 height 20
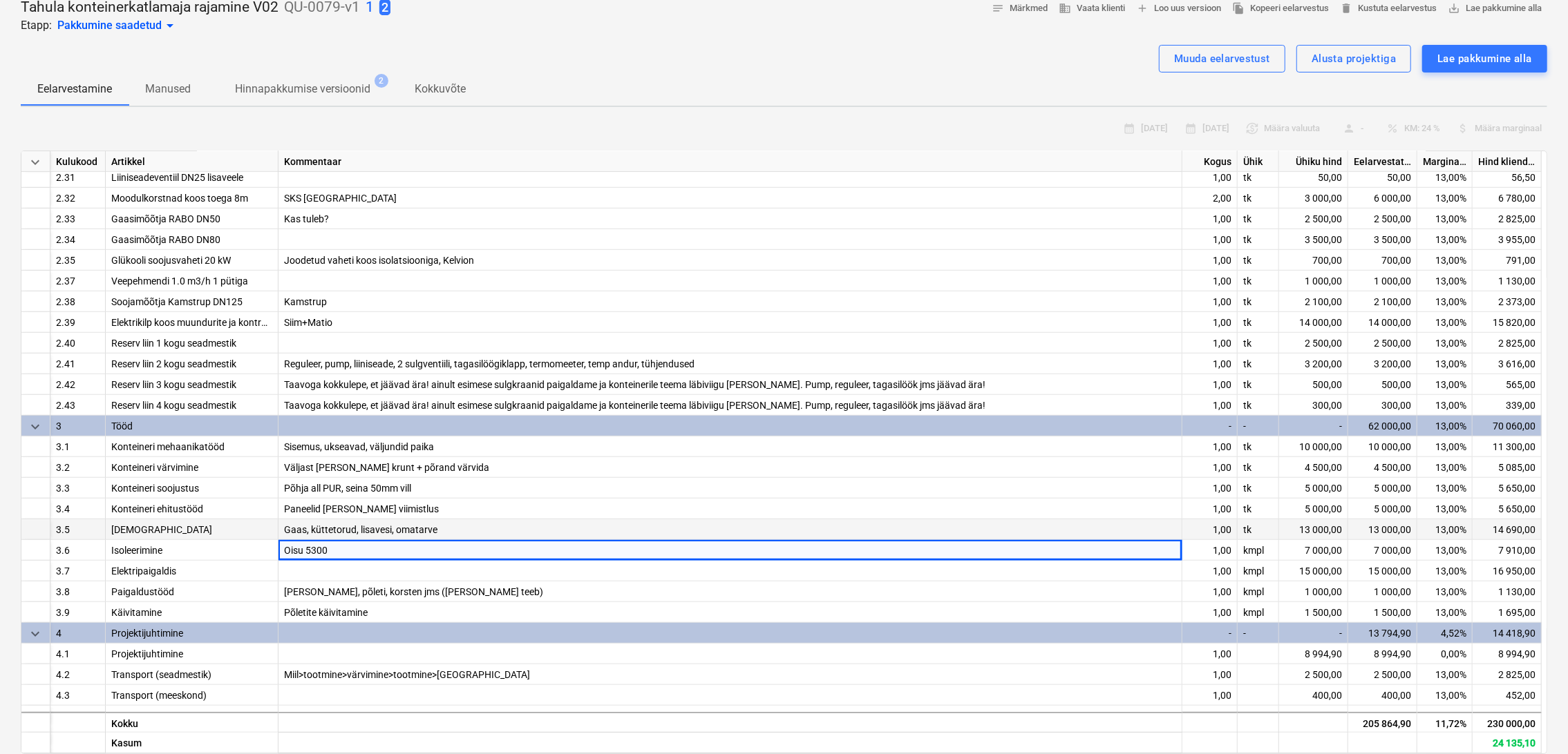
click at [459, 526] on div "Gaas, küttetorud, lisavesi, omatarve" at bounding box center [730, 530] width 904 height 20
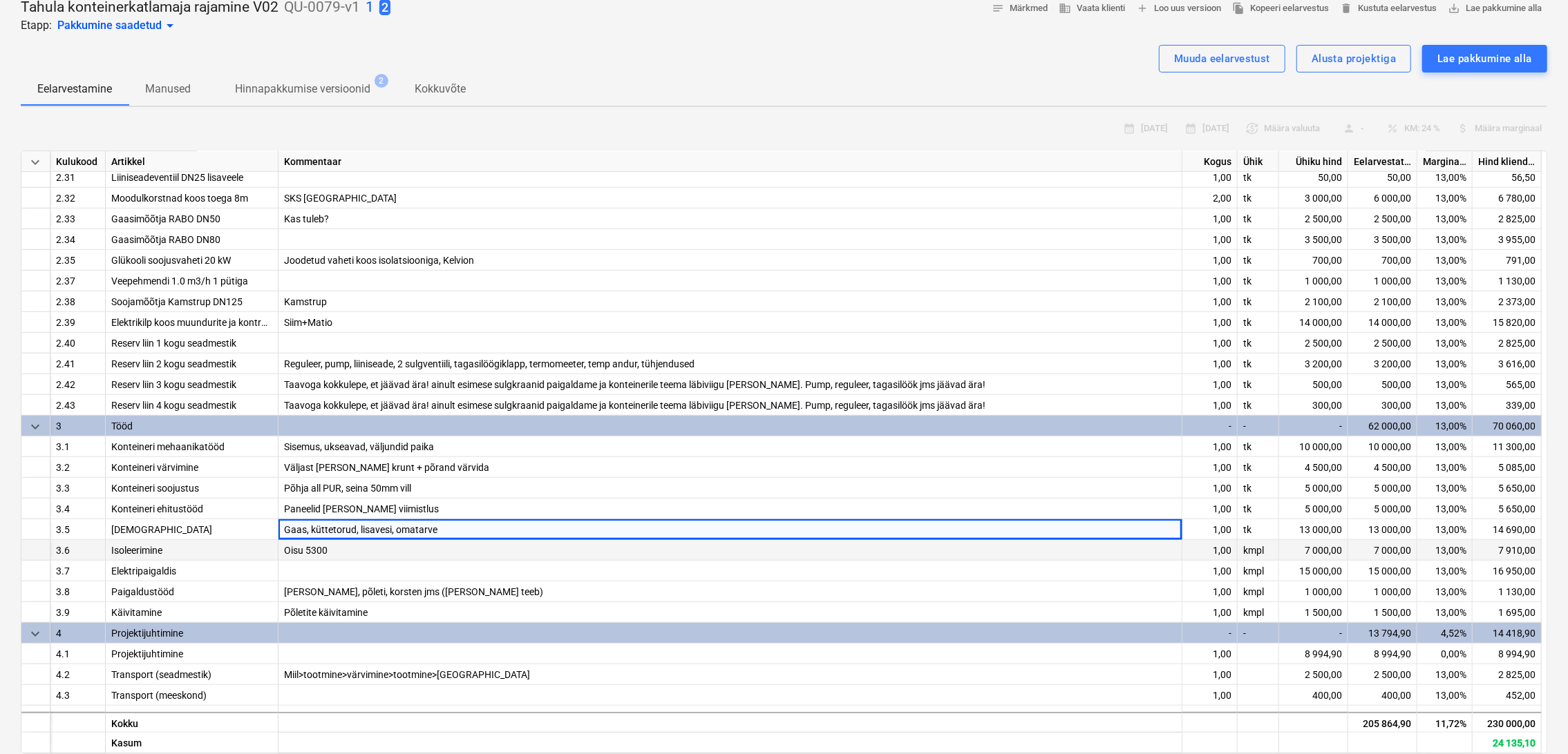
click at [342, 549] on div "Oisu 5300" at bounding box center [730, 550] width 904 height 20
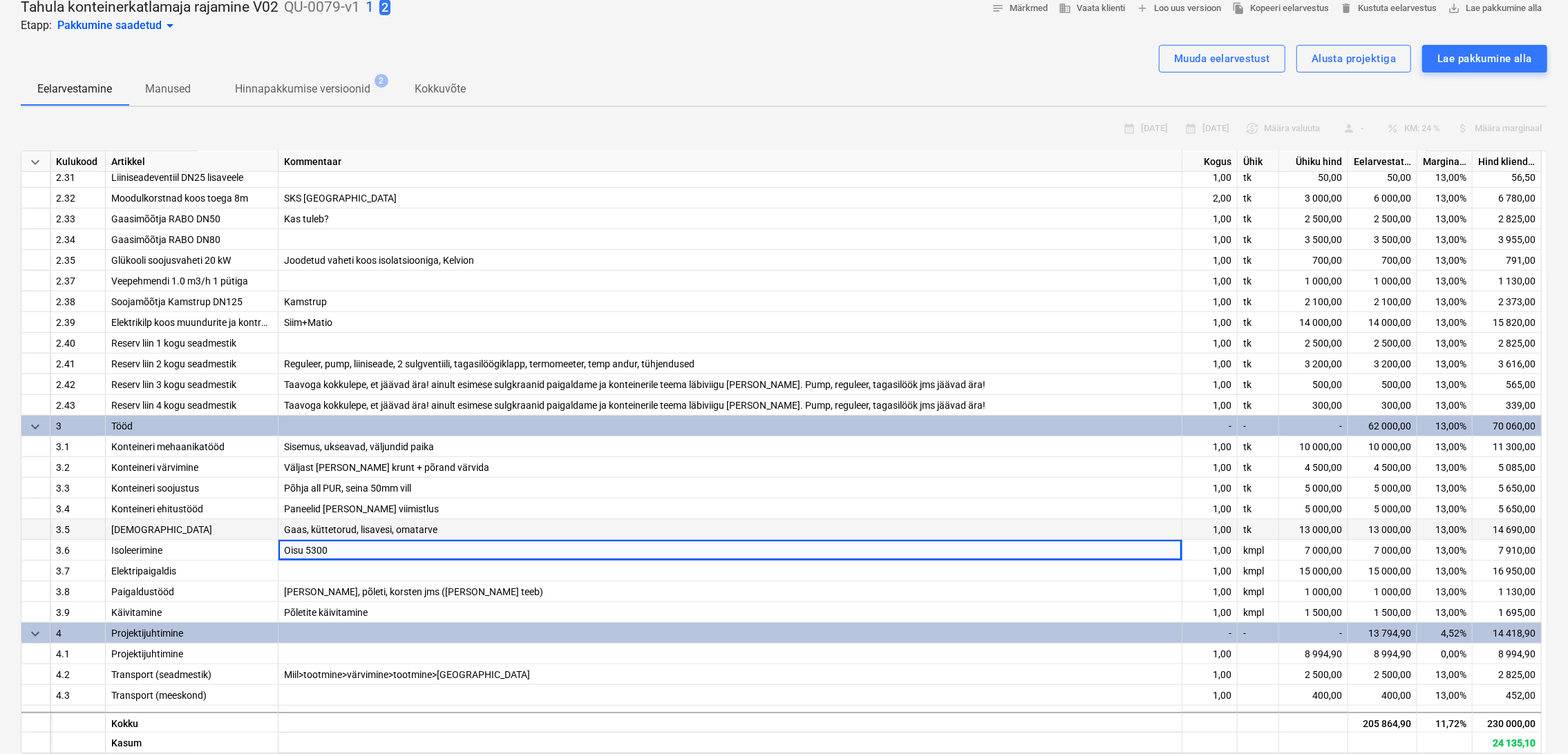
click at [460, 527] on div "Gaas, küttetorud, lisavesi, omatarve" at bounding box center [730, 530] width 904 height 20
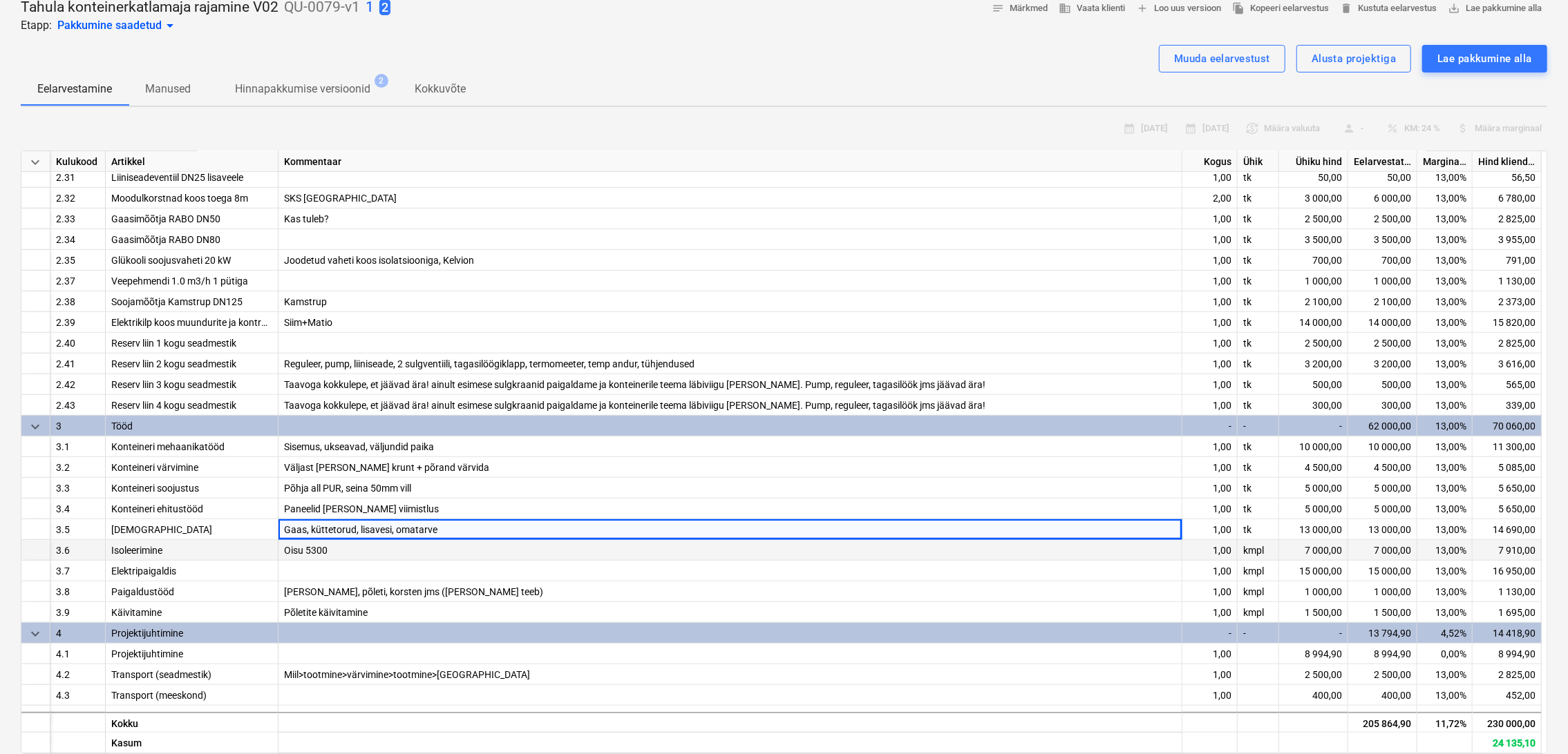
click at [363, 545] on div "Oisu 5300" at bounding box center [730, 550] width 904 height 20
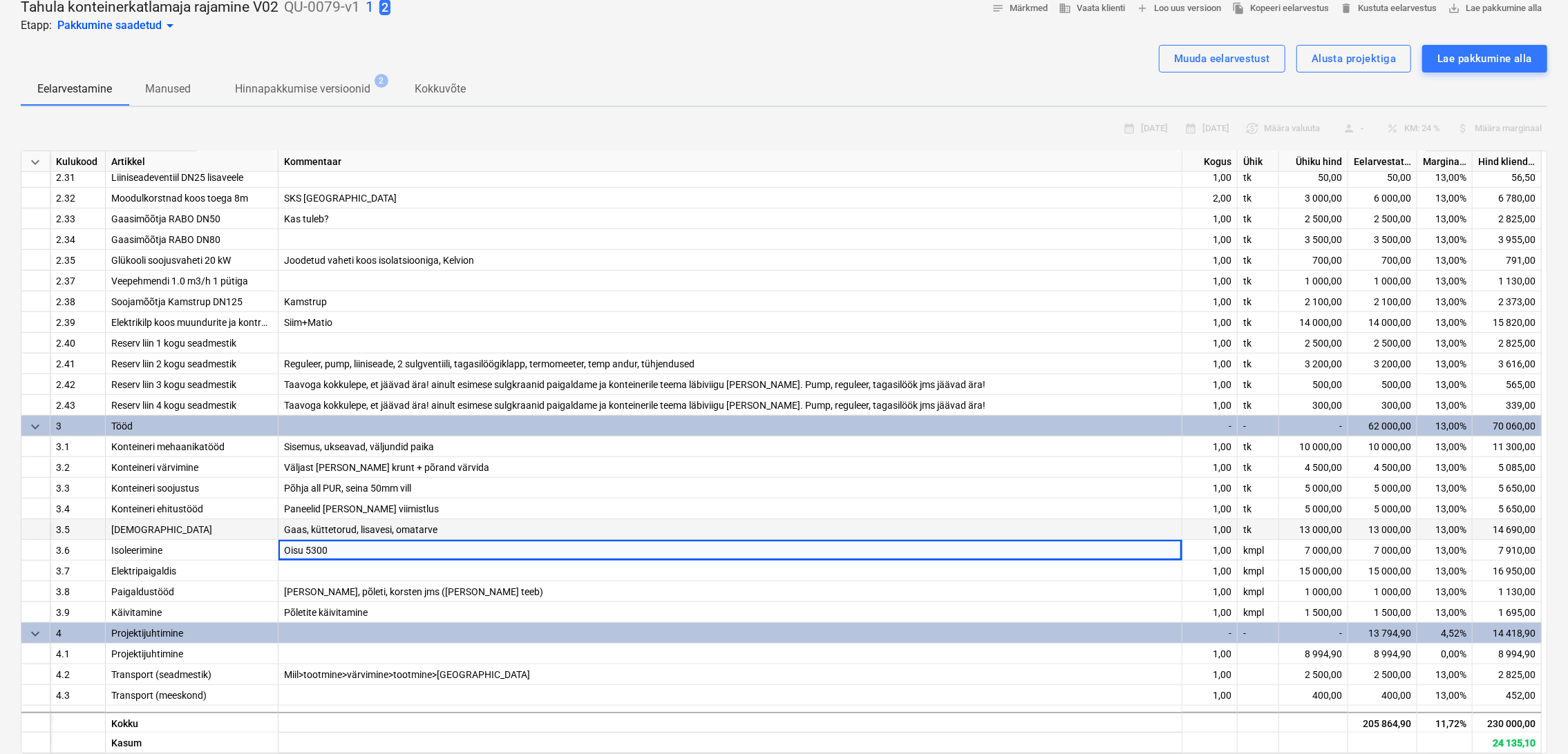
click at [451, 525] on div "Gaas, küttetorud, lisavesi, omatarve" at bounding box center [730, 530] width 904 height 20
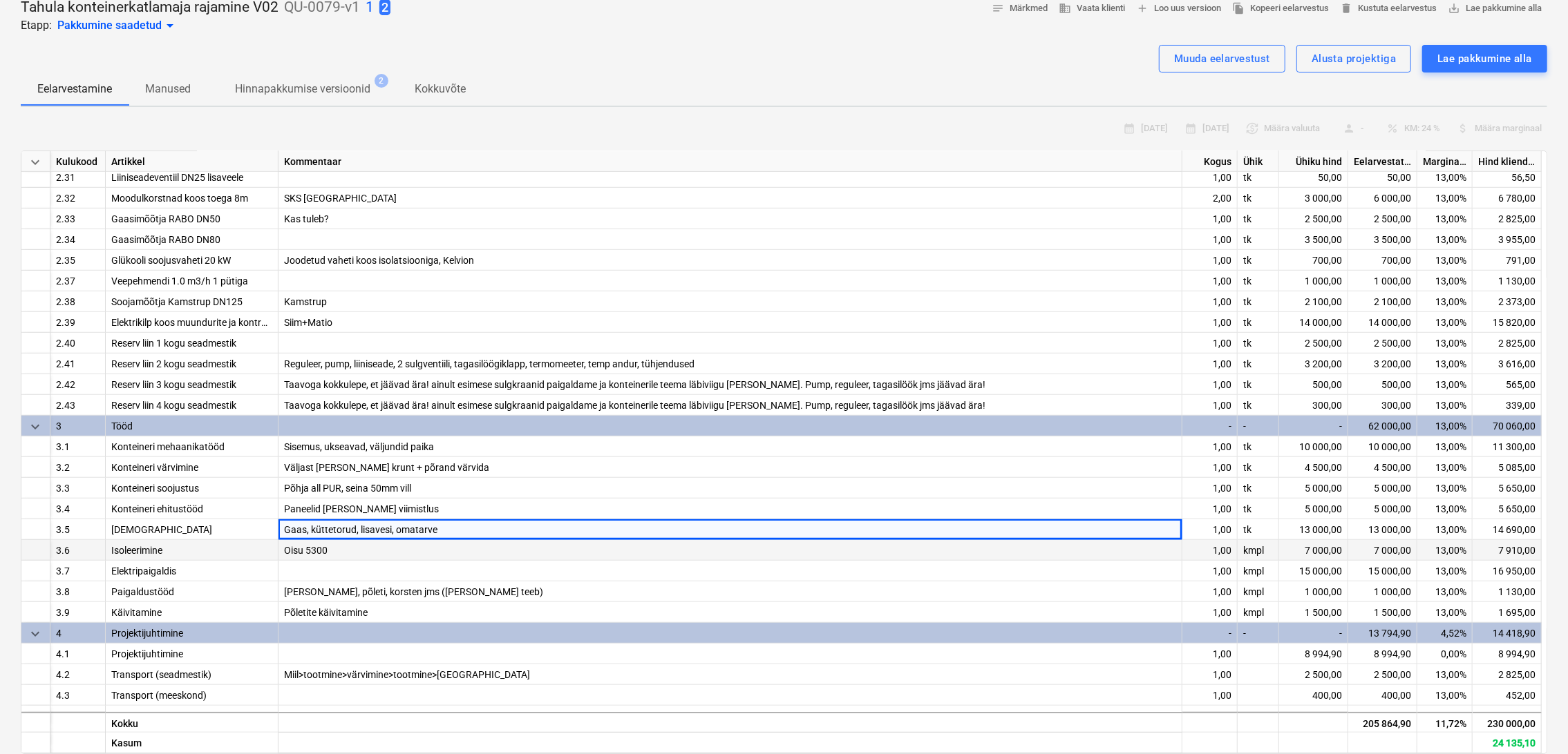
click at [389, 547] on div "Oisu 5300" at bounding box center [730, 550] width 904 height 20
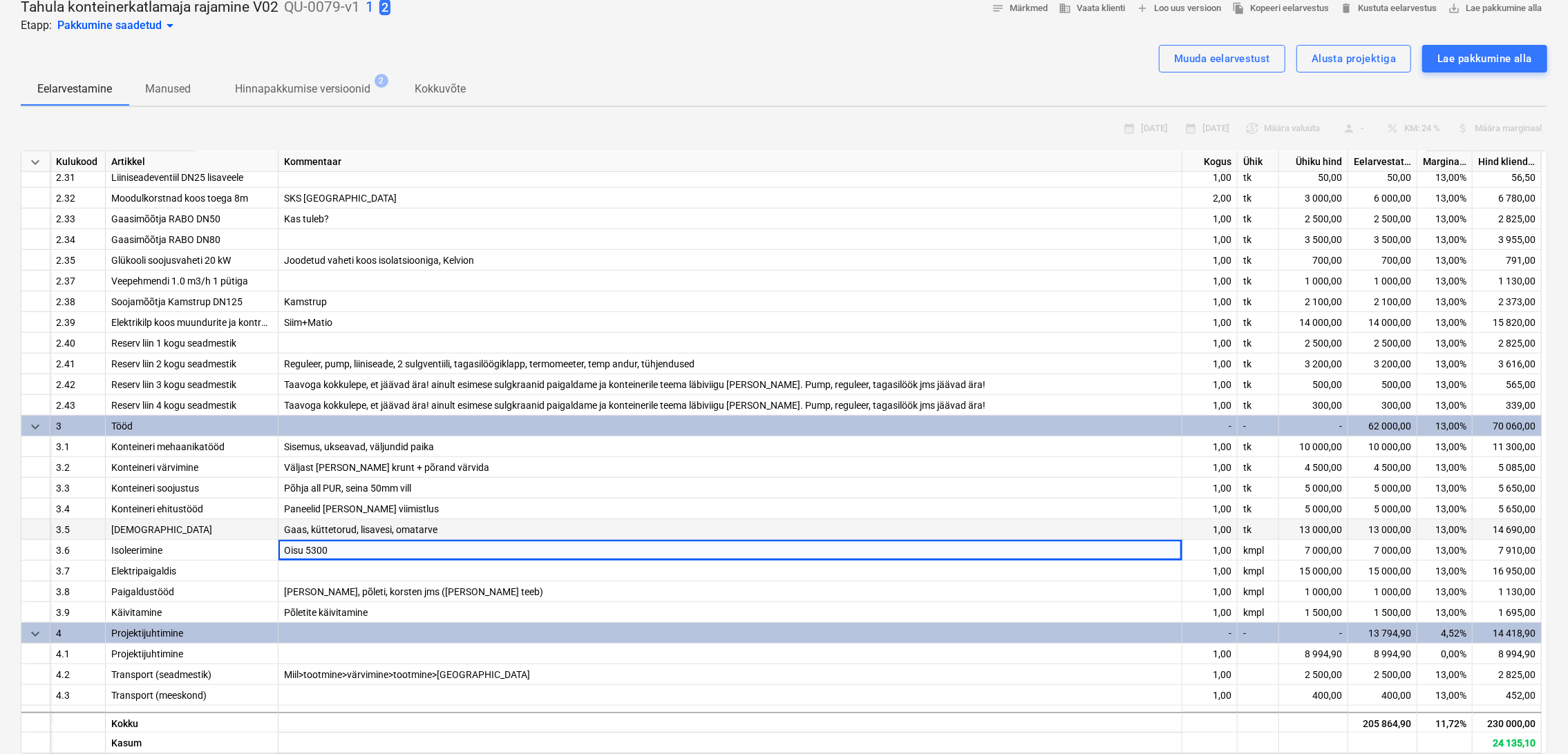
click at [448, 528] on div "Gaas, küttetorud, lisavesi, omatarve" at bounding box center [730, 530] width 904 height 20
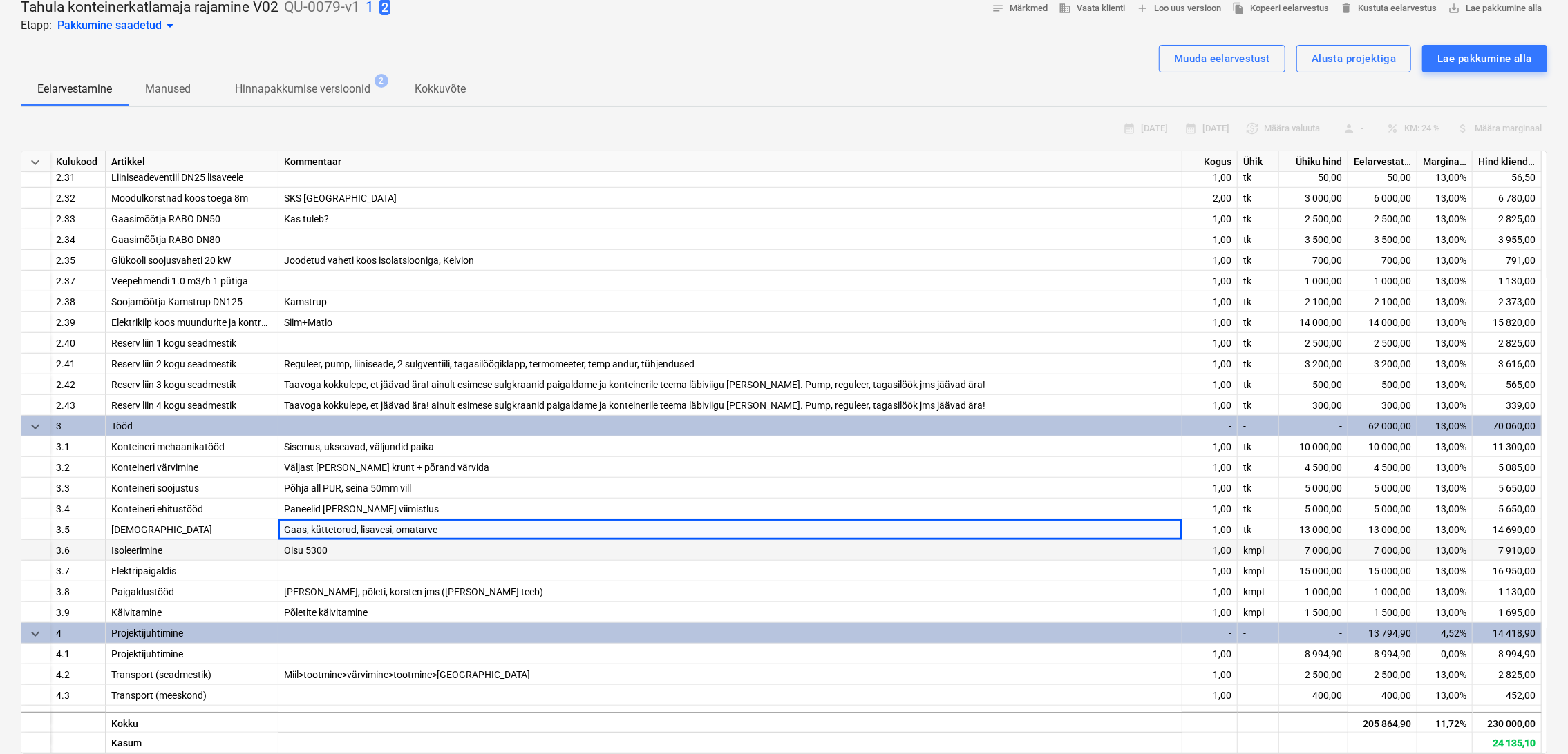
click at [413, 547] on div "Oisu 5300" at bounding box center [730, 550] width 904 height 20
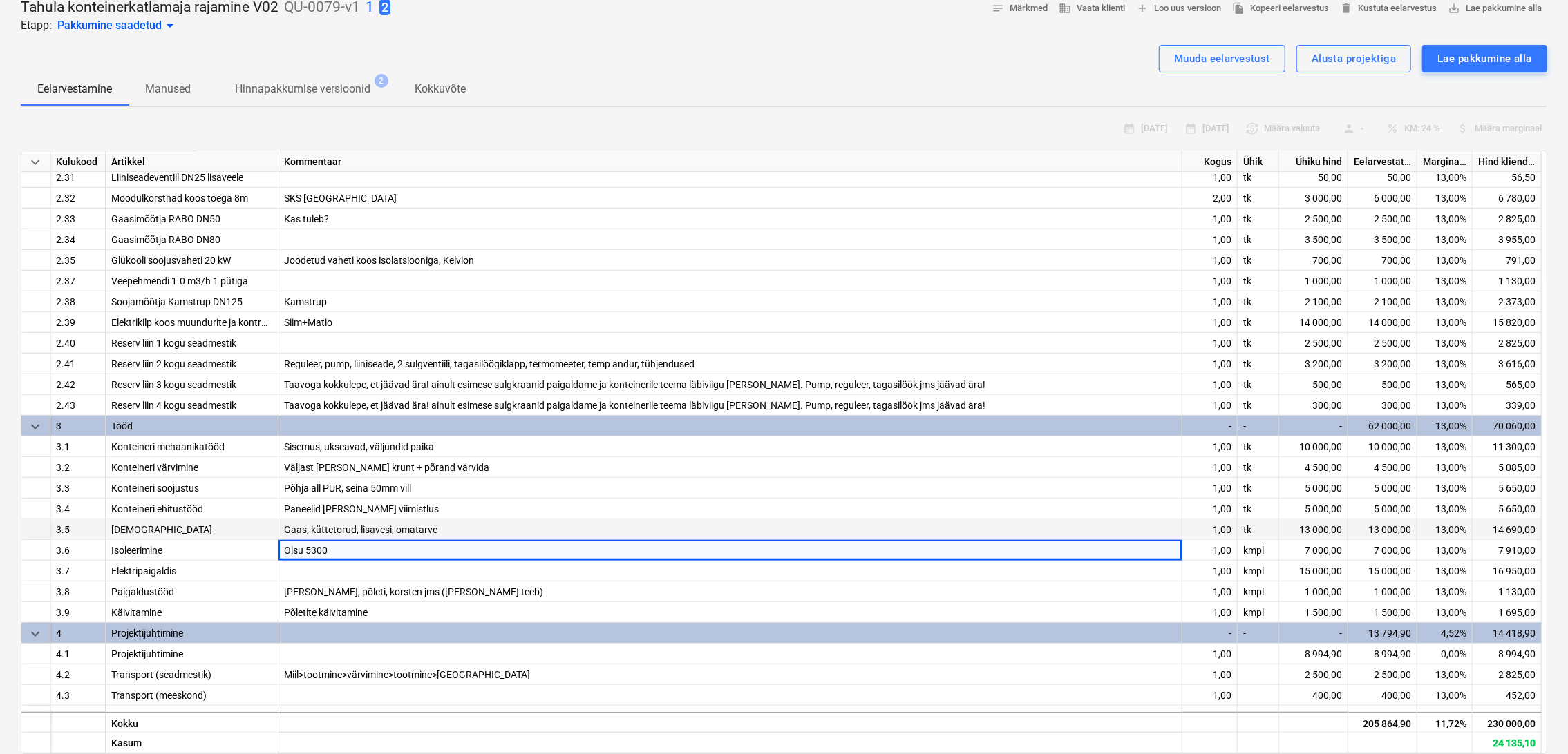
click at [459, 525] on div "Gaas, küttetorud, lisavesi, omatarve" at bounding box center [730, 530] width 904 height 20
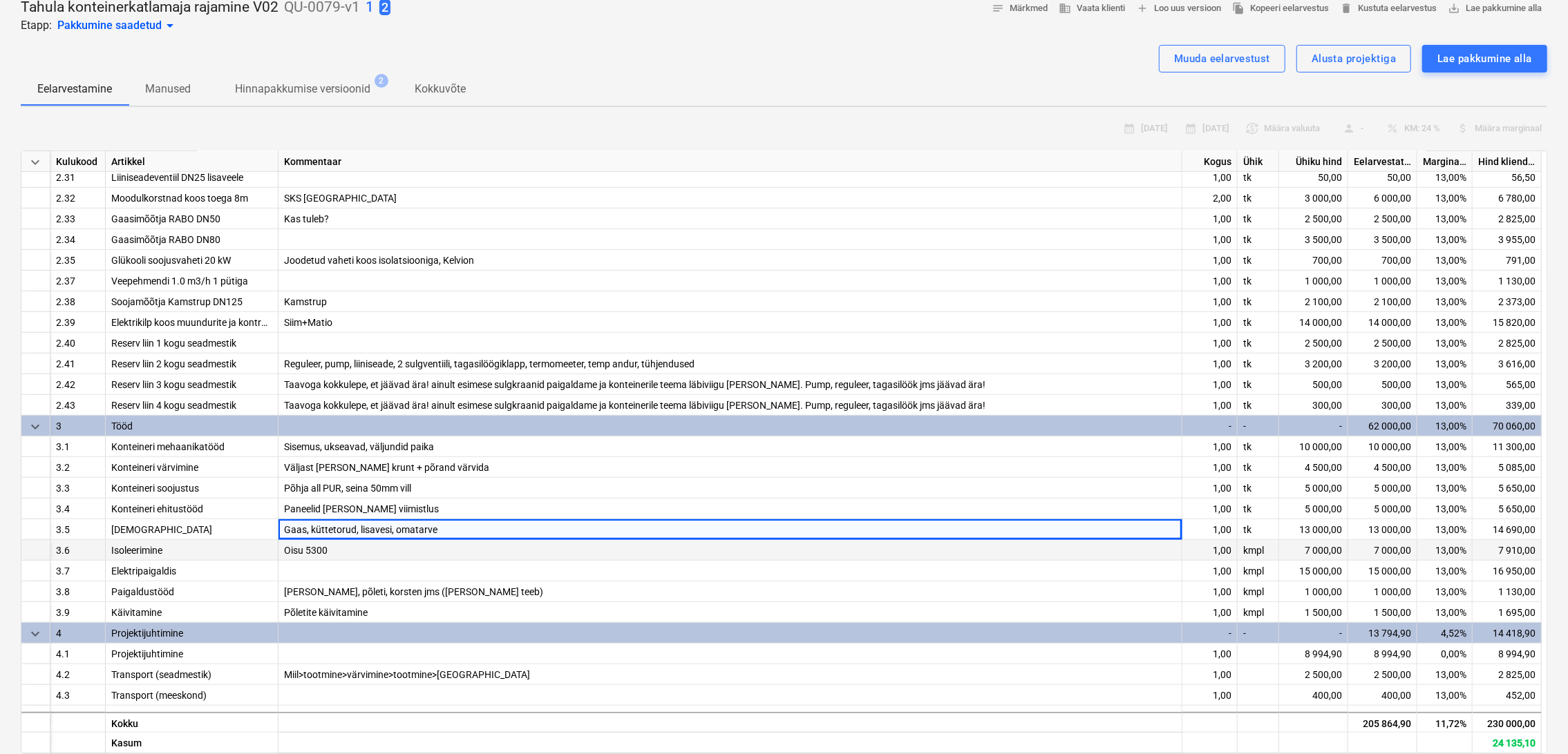
click at [422, 543] on div "Oisu 5300" at bounding box center [730, 550] width 904 height 20
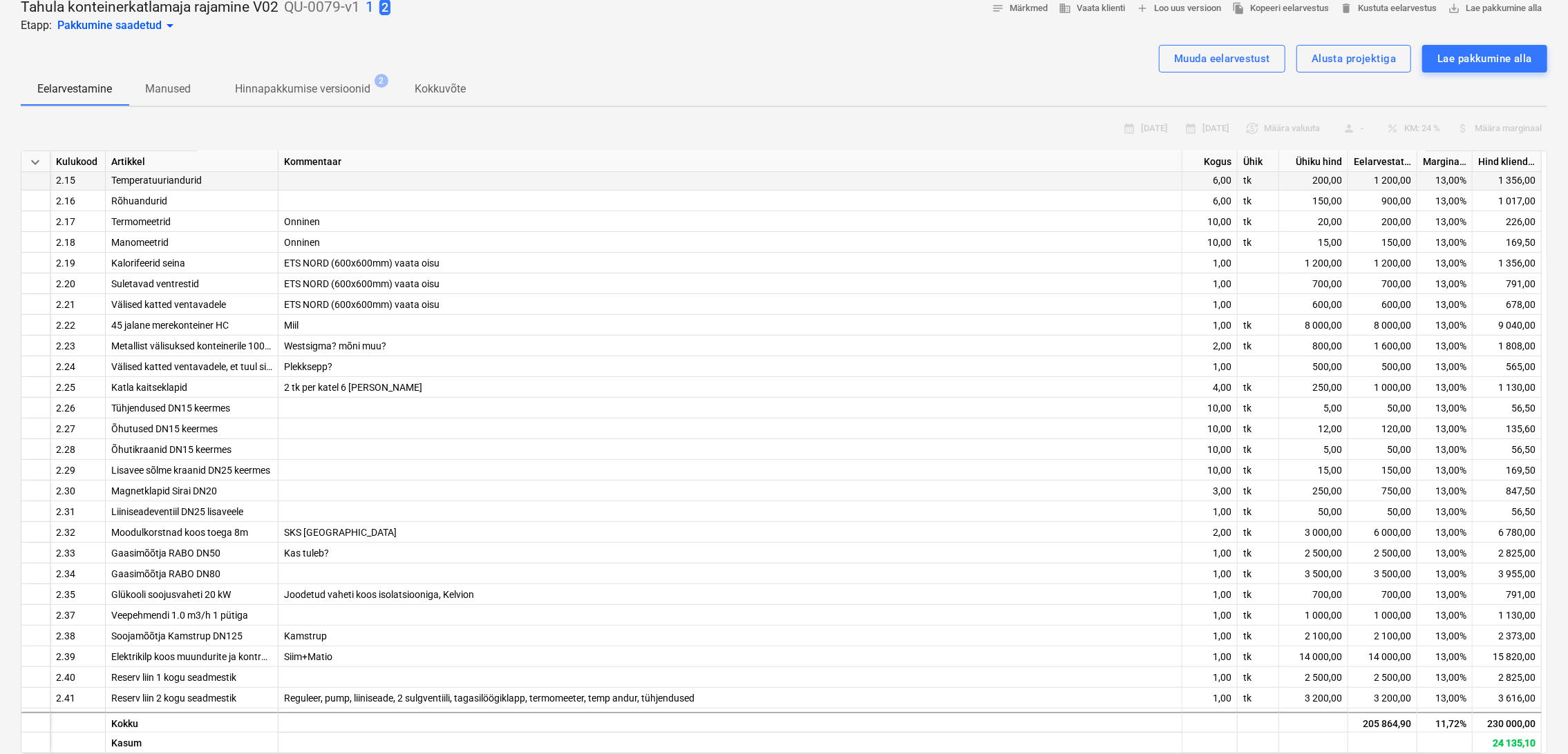
scroll to position [443, 0]
